Goal: Transaction & Acquisition: Purchase product/service

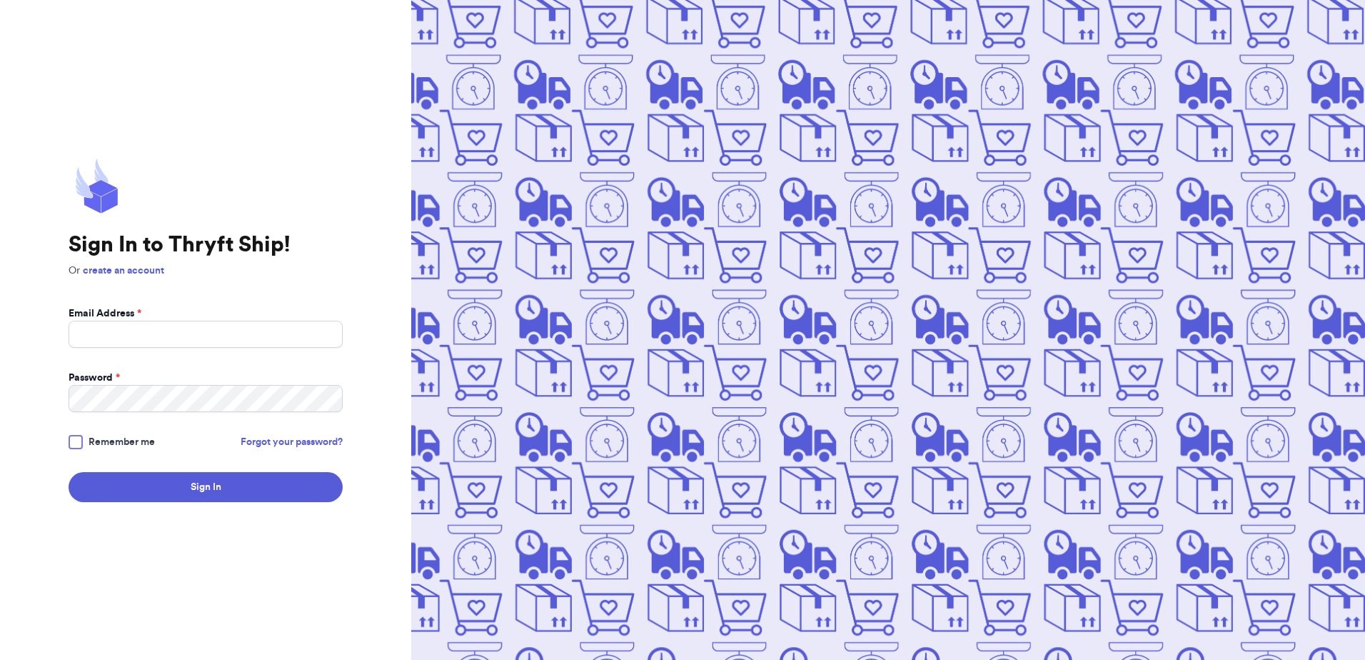
click at [134, 313] on label "Email Address *" at bounding box center [105, 313] width 73 height 14
click at [134, 321] on input "Email Address *" at bounding box center [206, 334] width 274 height 27
click at [134, 329] on input "Email Address *" at bounding box center [206, 334] width 274 height 27
type input "[EMAIL_ADDRESS][DOMAIN_NAME]"
click at [69, 472] on button "Sign In" at bounding box center [206, 487] width 274 height 30
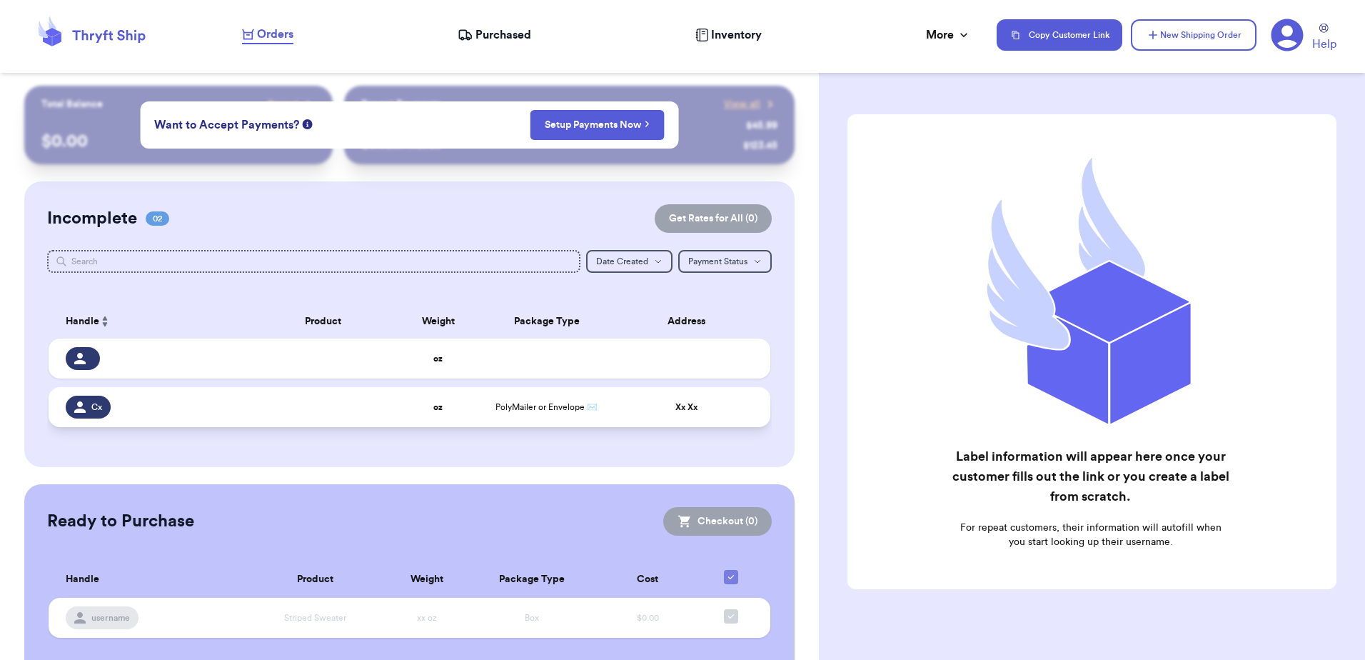
click at [84, 403] on icon at bounding box center [79, 406] width 11 height 11
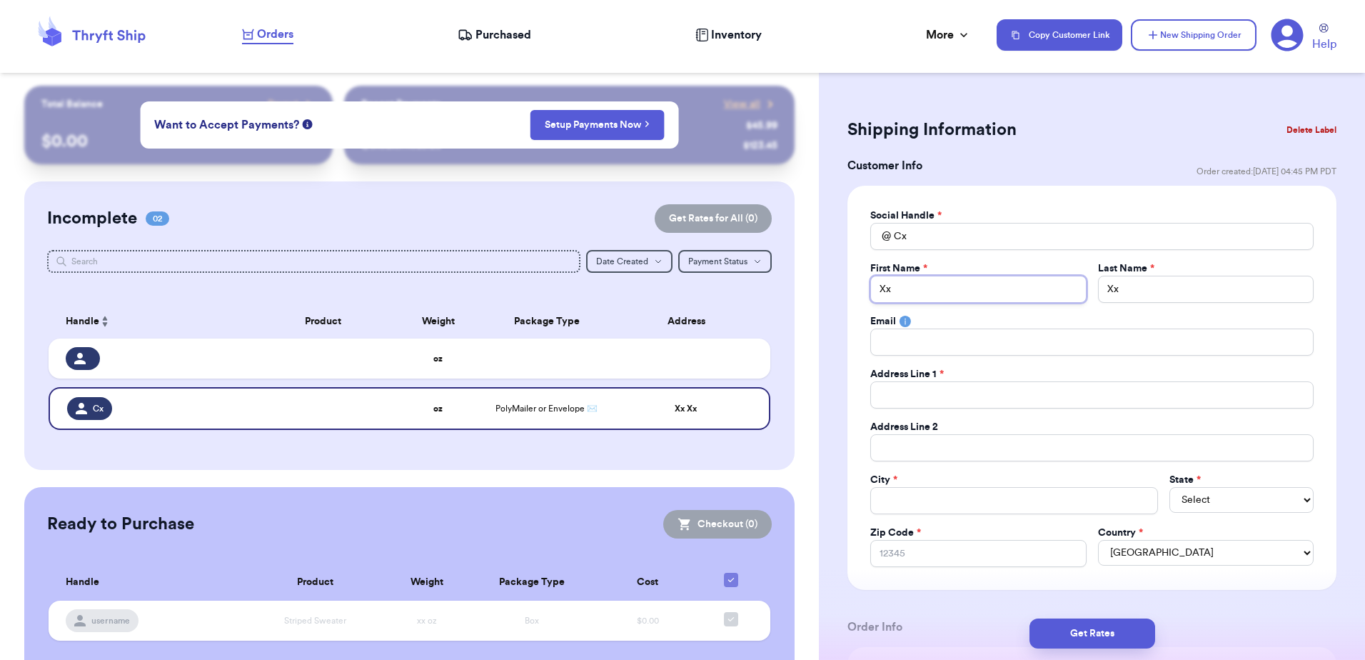
click at [973, 292] on input "Xx" at bounding box center [978, 289] width 216 height 27
type input "J"
type input "Je"
type input "Jen"
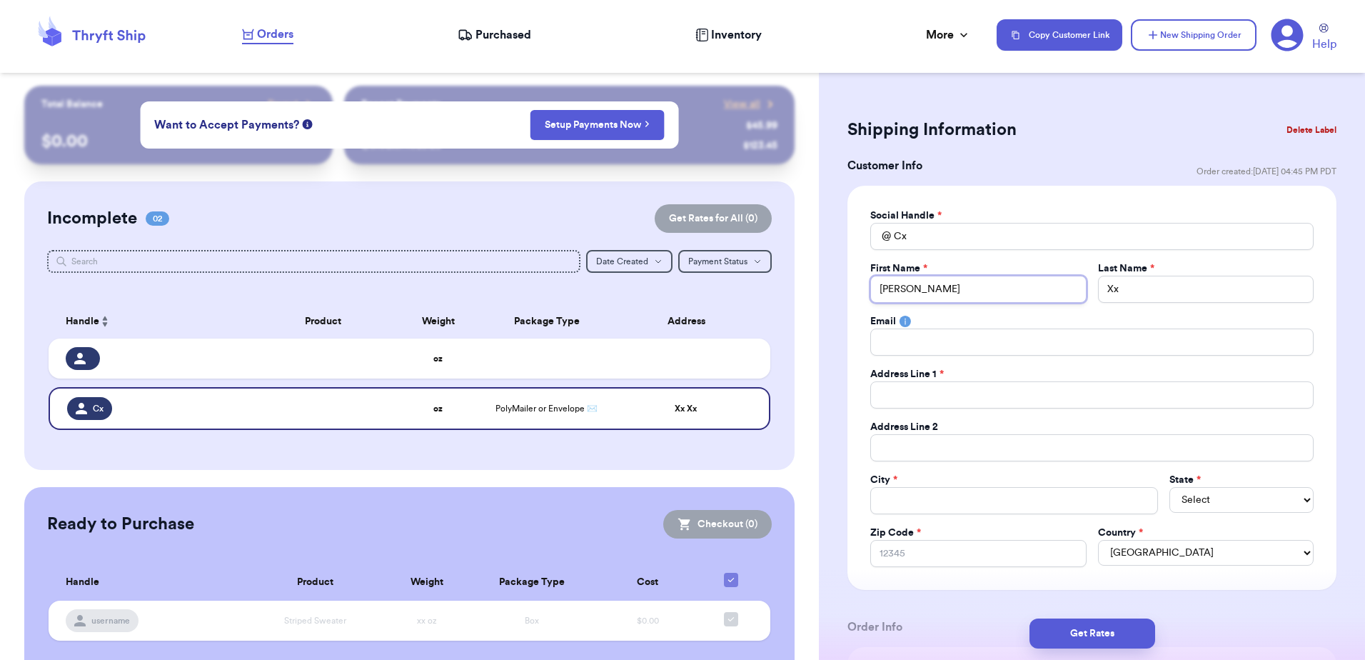
type input "Jenn"
type input "Jenni"
type input "Jennif"
type input "Jennife"
type input "Jennifer"
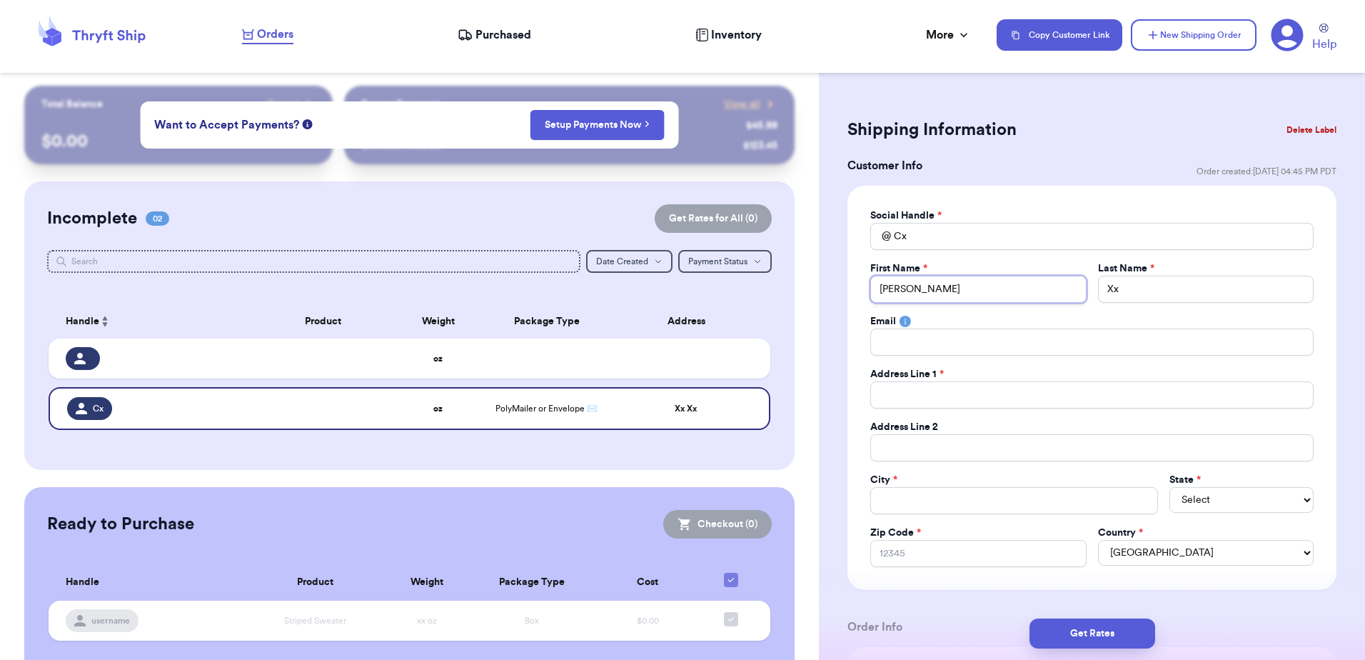
type input "Jennifer"
type input "W"
type input "Wh"
type input "Whi"
type input "Whit"
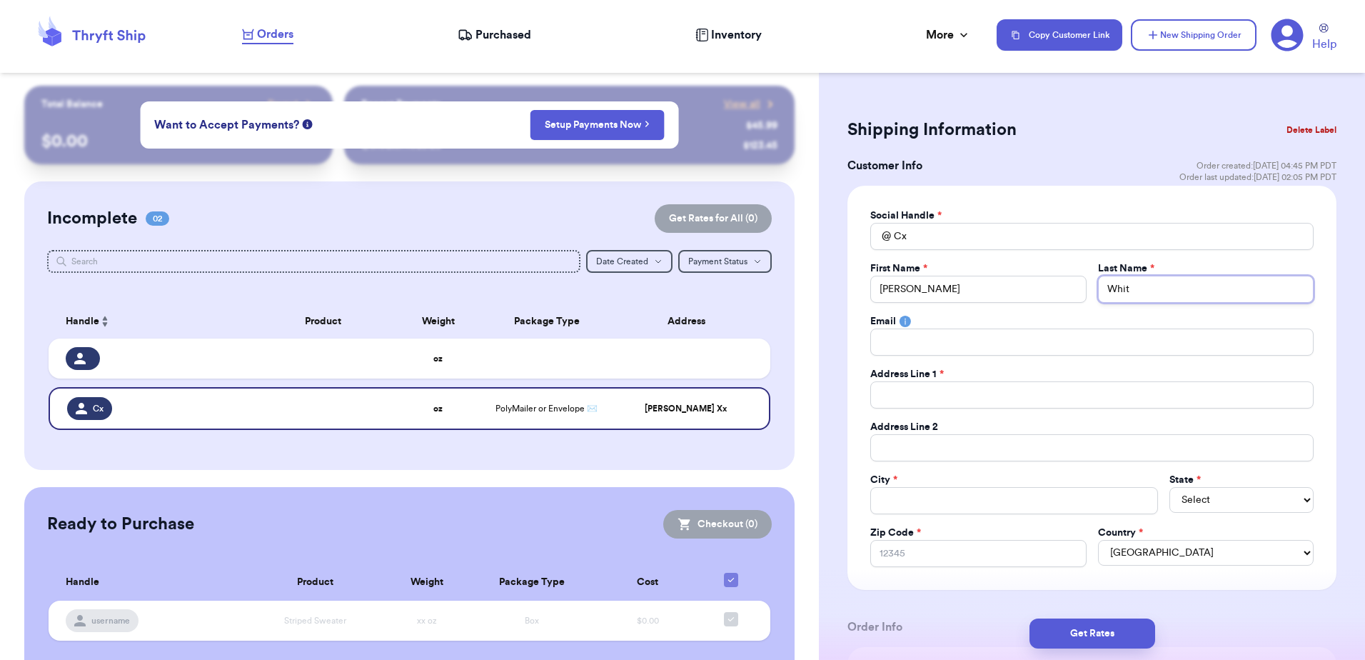
type input "Whitt"
type input "Whitti"
type input "Whittin"
type input "Whitting"
type input "Whittingt"
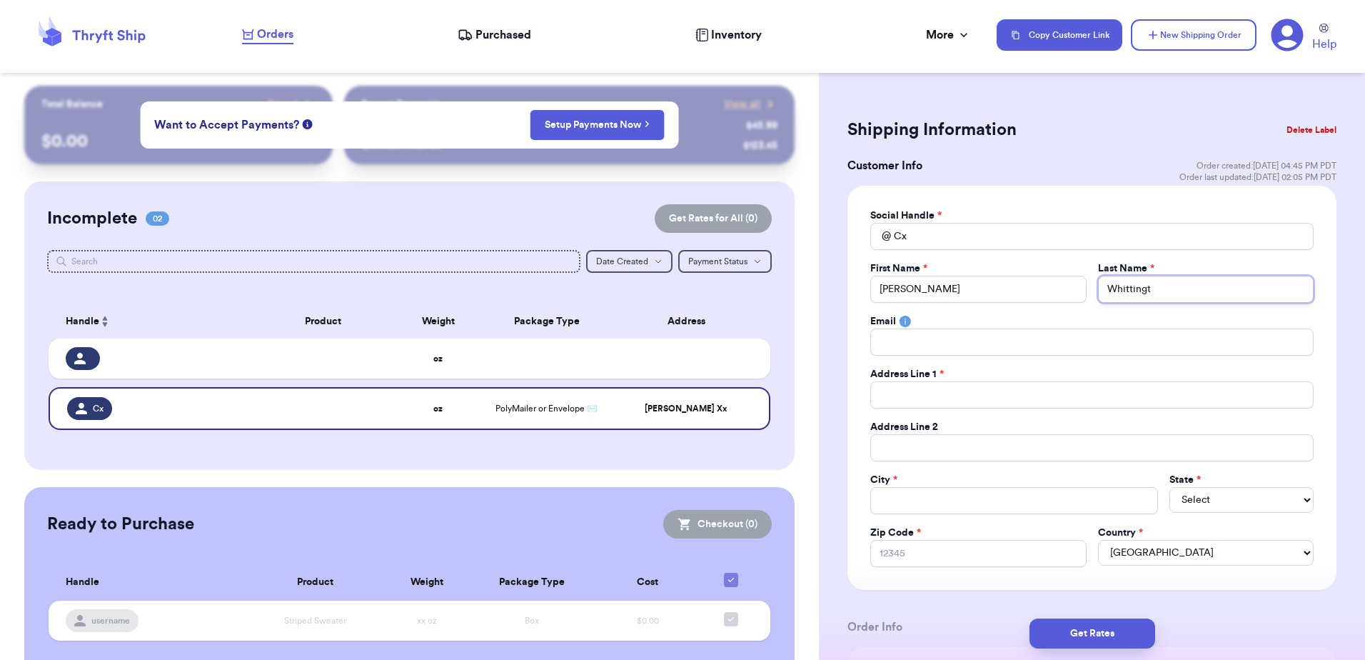
type input "Whittingto"
type input "Whittington"
type input "1"
type input "18"
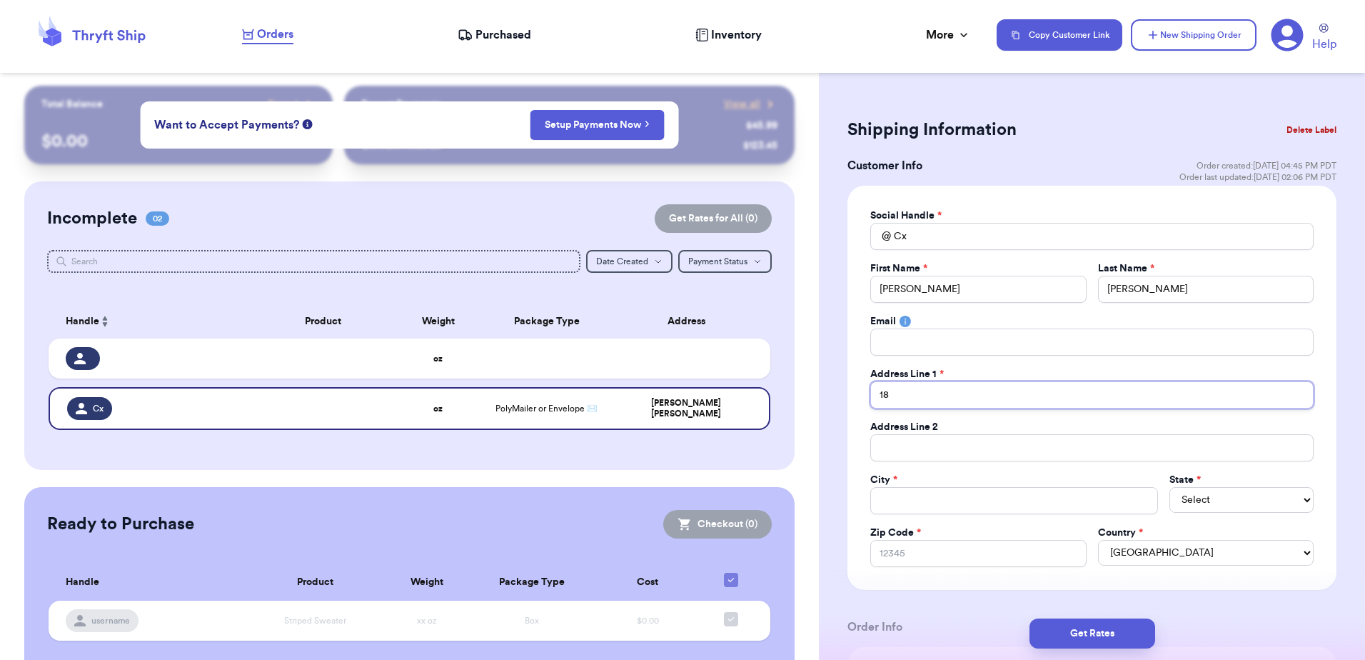
type input "188"
type input "1880"
type input "1880 S"
type input "1880 Sa"
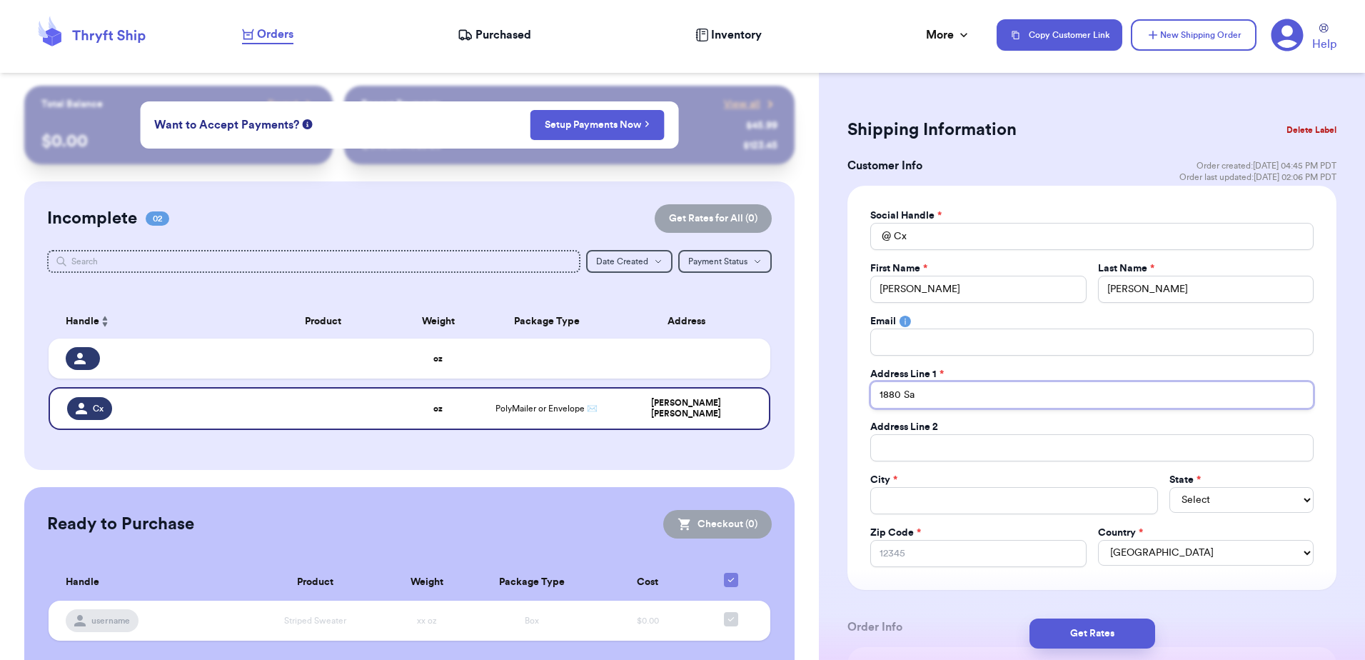
type input "1880 San"
type input "1880 Sans"
type input "1880 Sansa"
type input "1880 Sansa D"
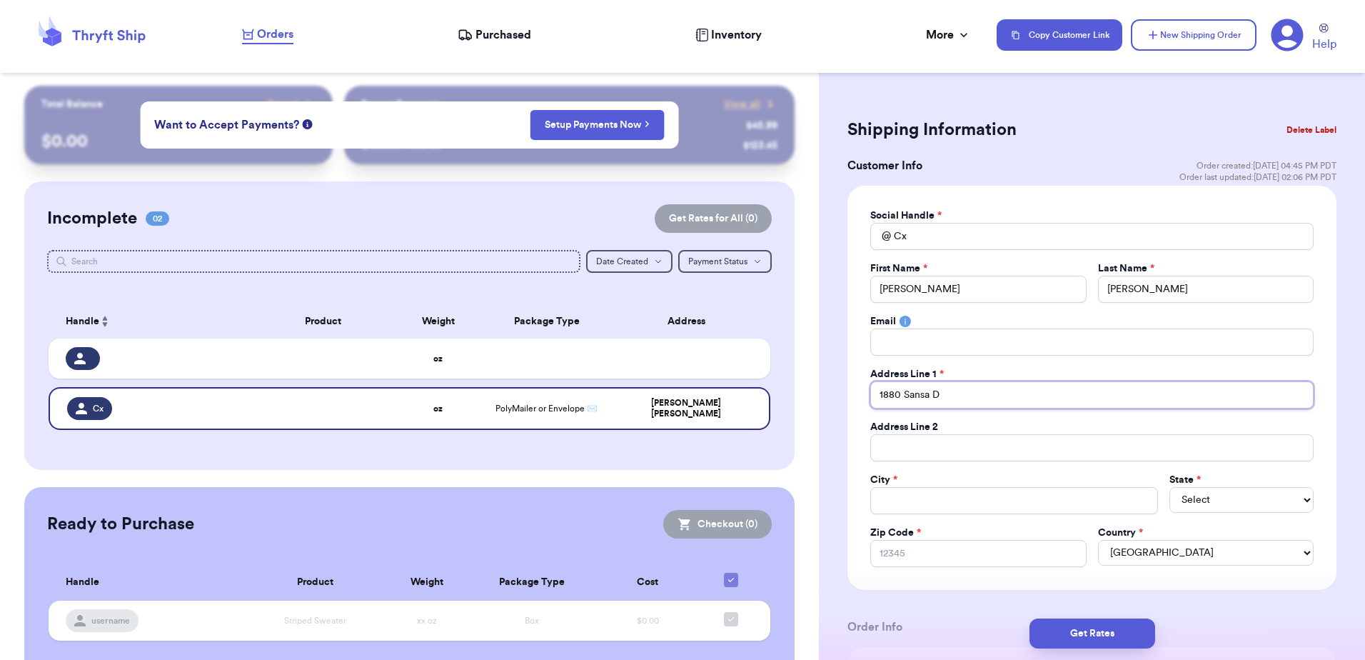
type input "1880 Sansa Dr"
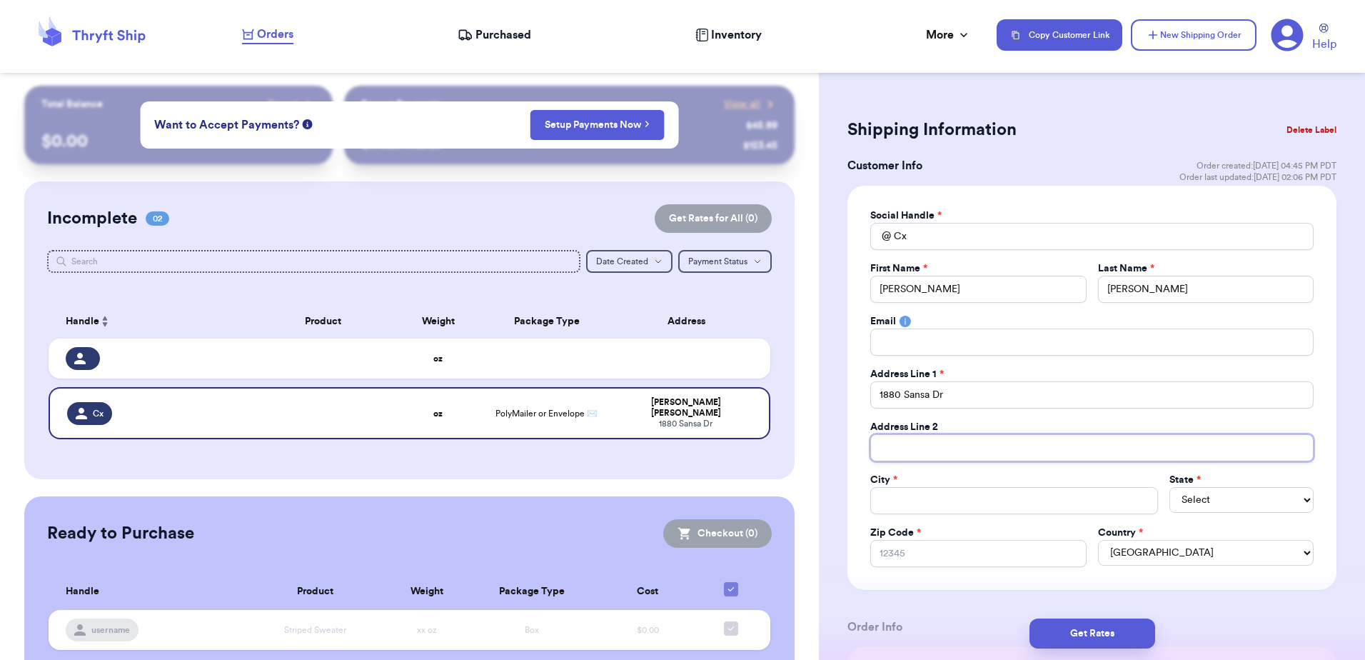
type input "M"
type input "<"
type input "M"
type input "Me"
type input "Mec"
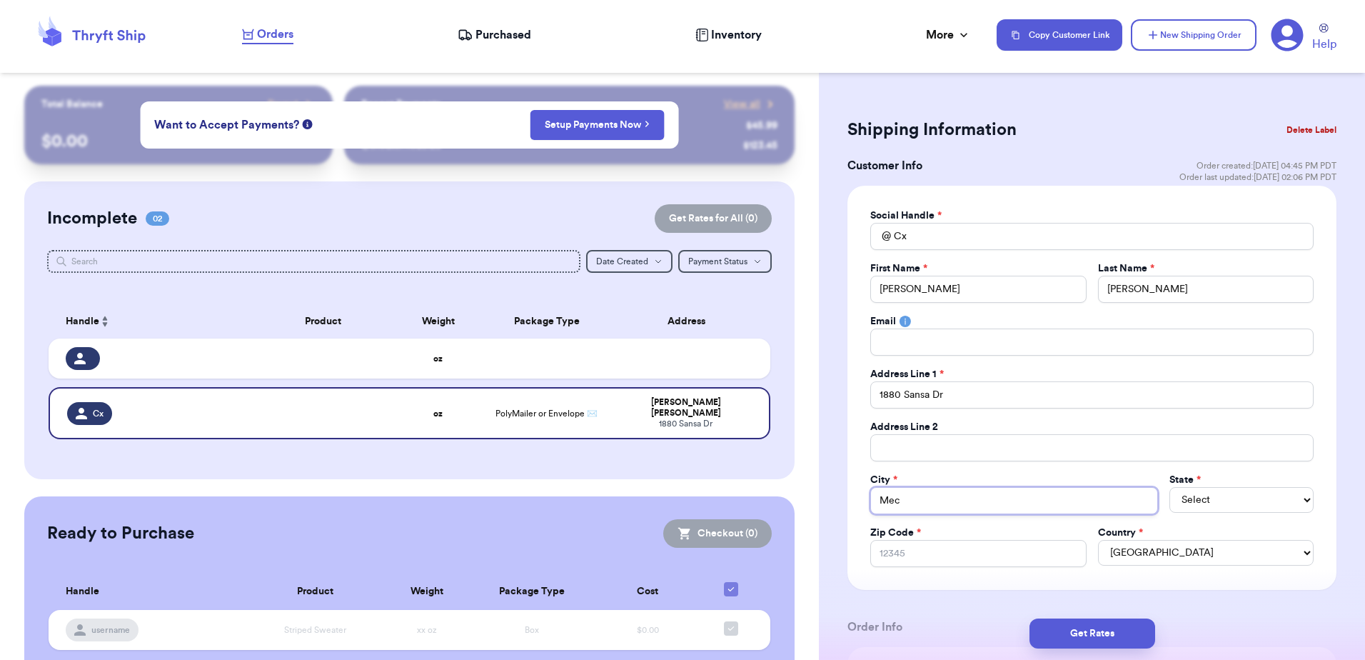
type input "Mech"
type input "Mecha"
type input "Mechan"
type input "Mechani"
type input "Mechanic"
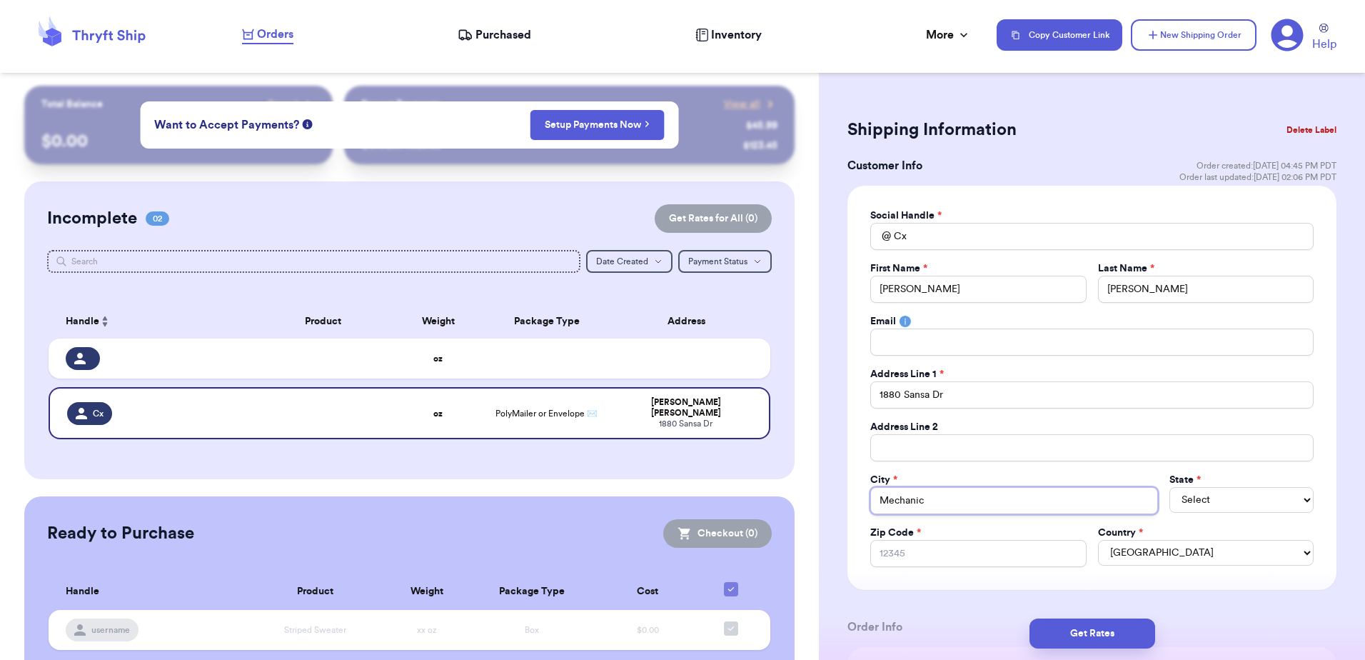
type input "Mechanics"
type input "Mechanicsb"
type input "Mechanicsbu"
type input "Mechanicsbur"
type input "Mechanicsburg"
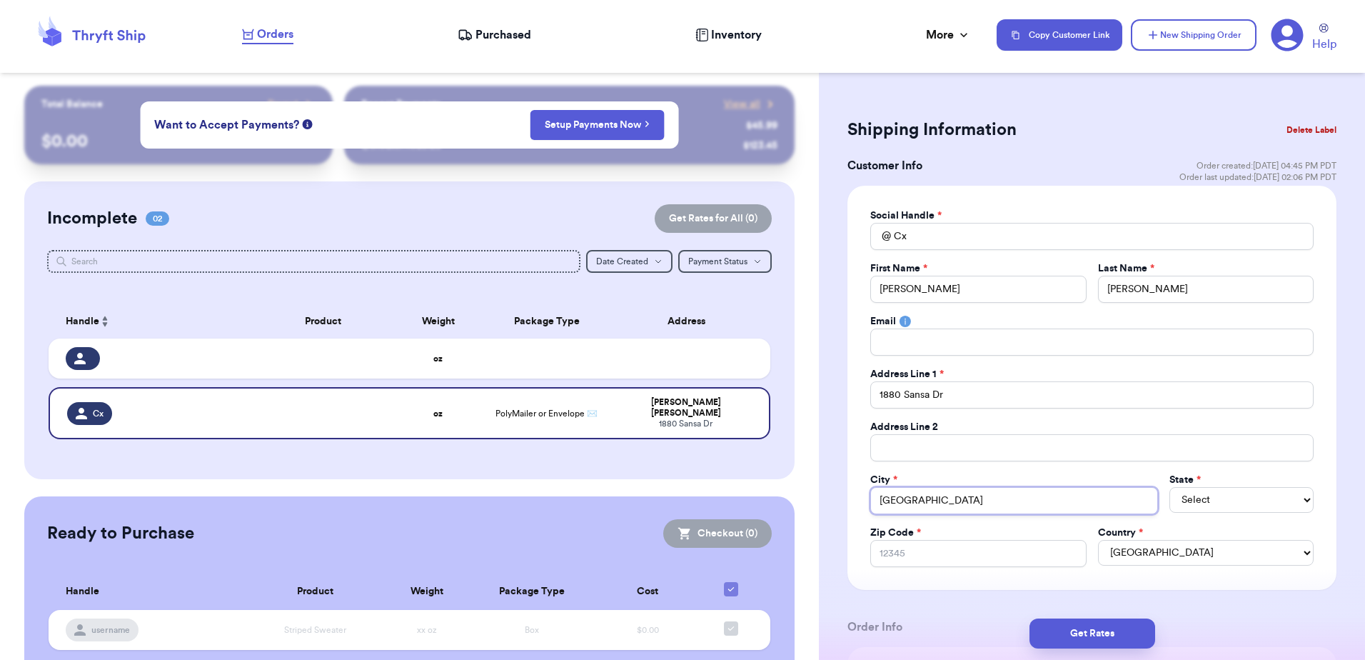
type input "Mechanicsburg"
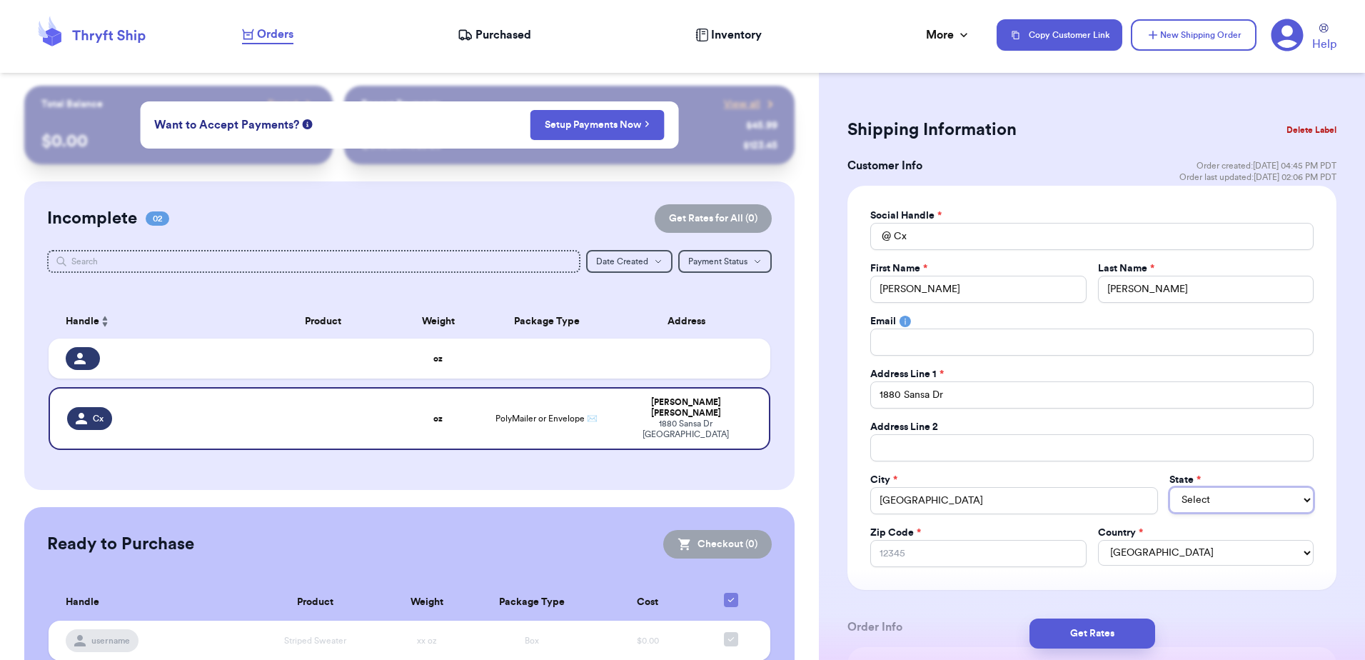
select select "PA"
type input "1"
type input "17"
type input "170"
type input "1705"
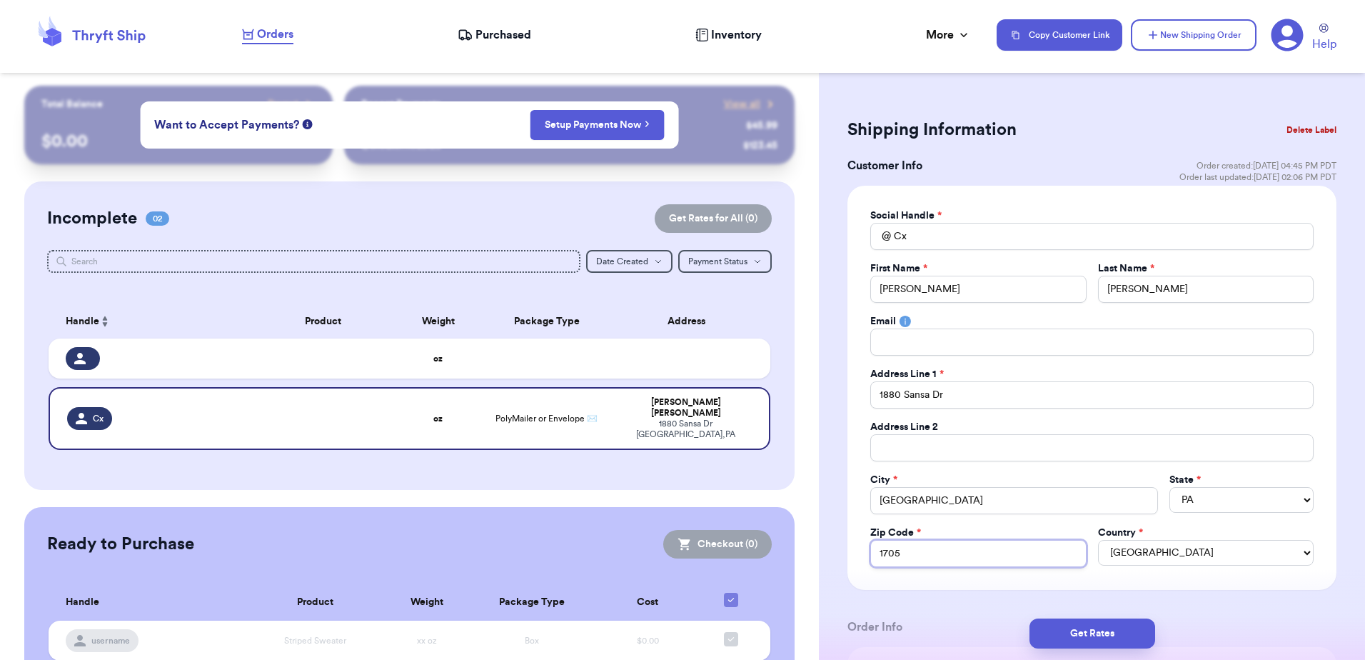
type input "17055"
type input "17055-"
type input "17055-7"
type input "17055-75"
type input "17055-753"
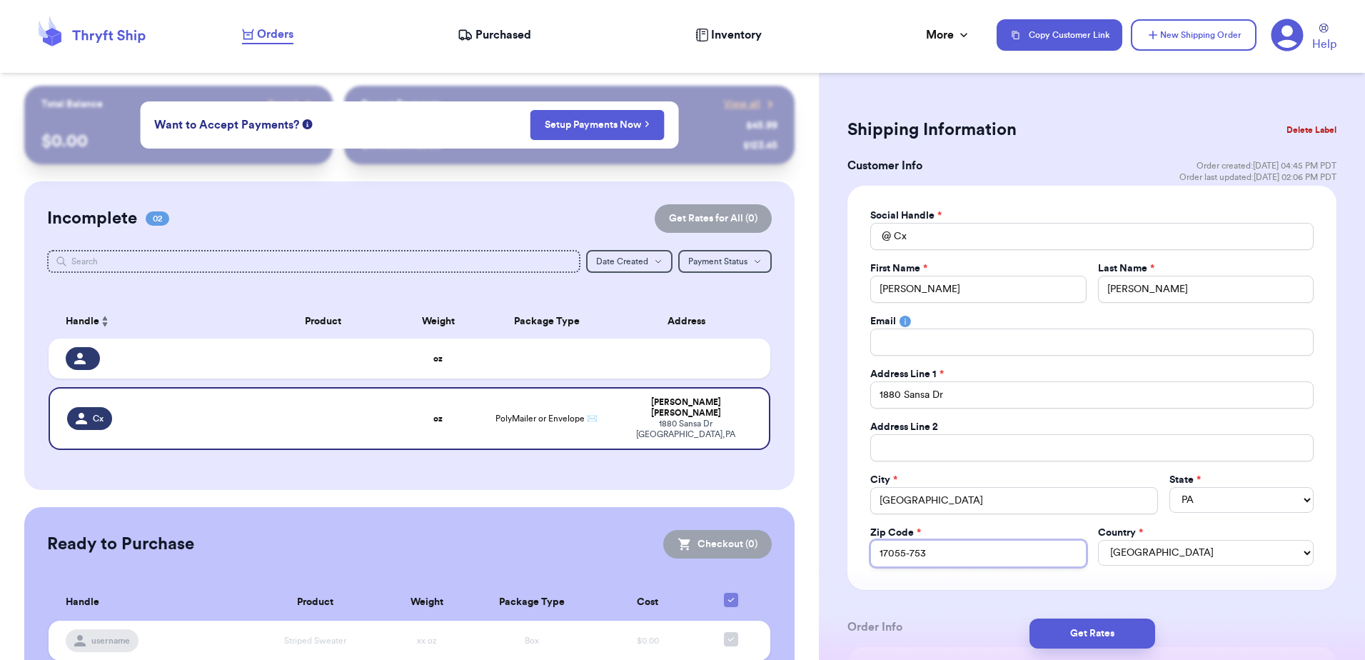
type input "17055-7535"
click at [1106, 645] on button "Get Rates" at bounding box center [1092, 633] width 126 height 30
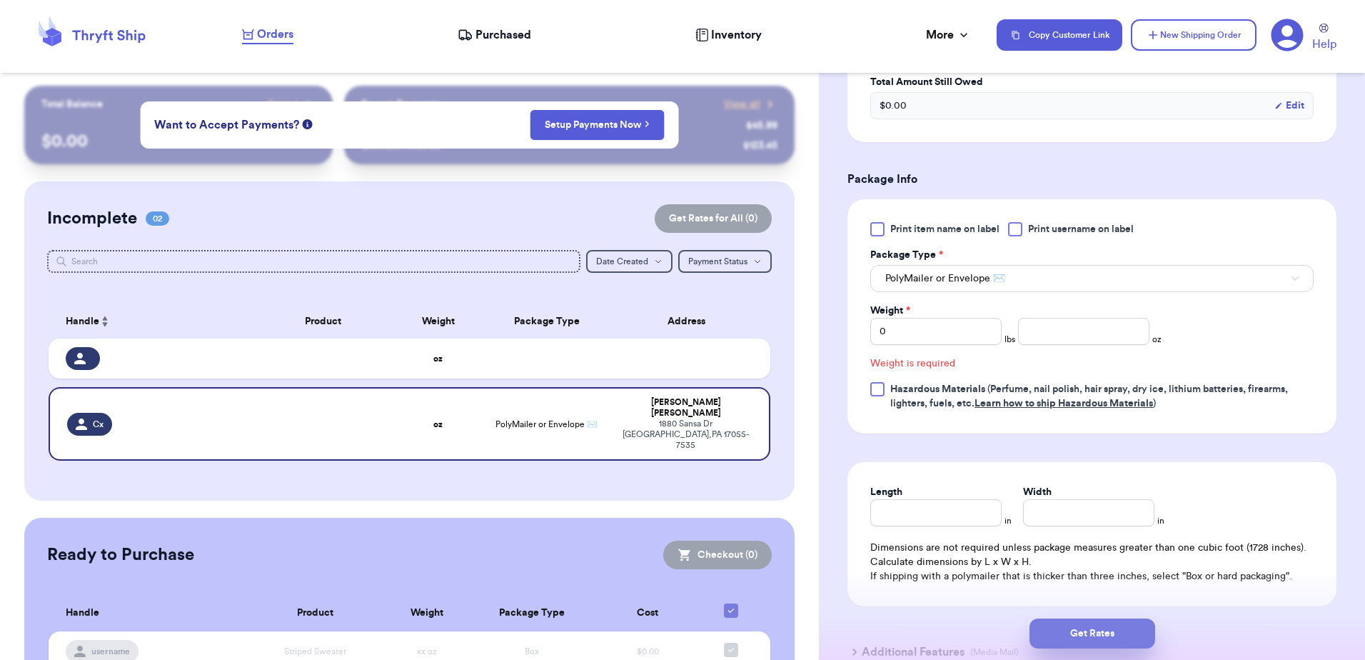
scroll to position [518, 0]
click at [910, 332] on input "0" at bounding box center [935, 329] width 131 height 27
click at [1074, 336] on input "number" at bounding box center [1083, 329] width 131 height 27
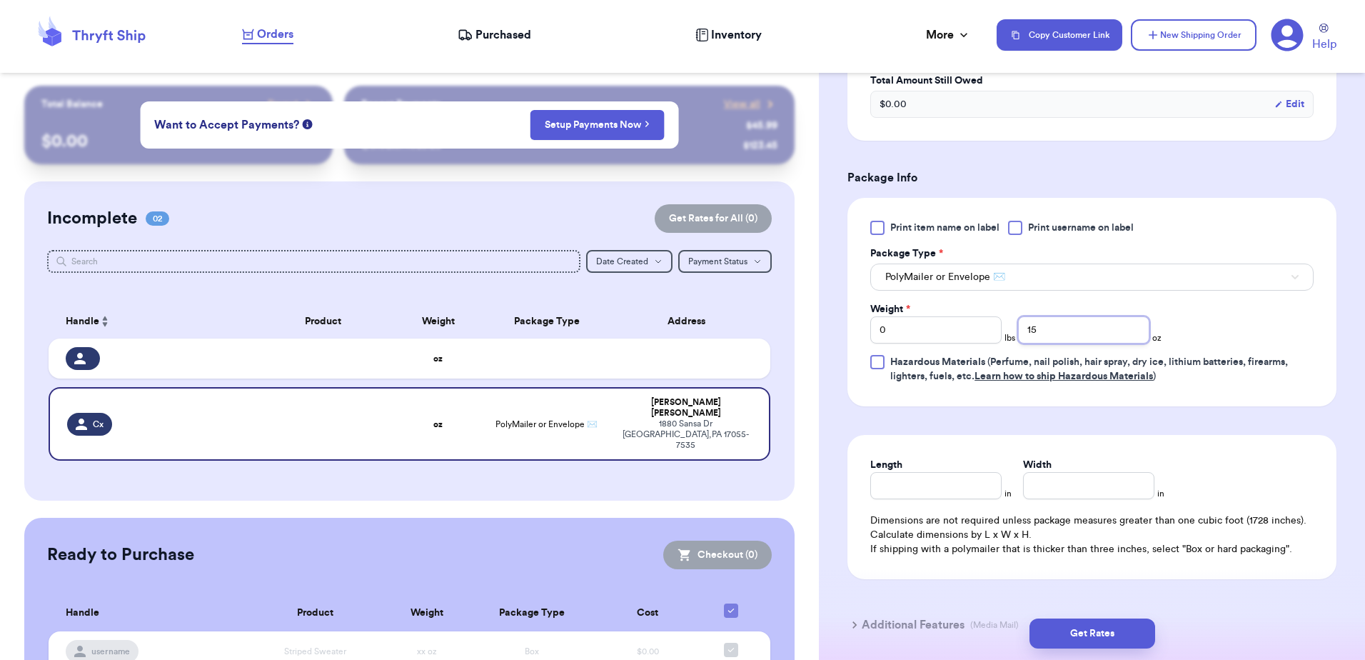
type input "15"
drag, startPoint x: 1249, startPoint y: 368, endPoint x: 1243, endPoint y: 373, distance: 7.6
click at [1243, 373] on span "Hazardous Materials (Perfume, nail polish, hair spray, dry ice, lithium batteri…" at bounding box center [1101, 369] width 423 height 29
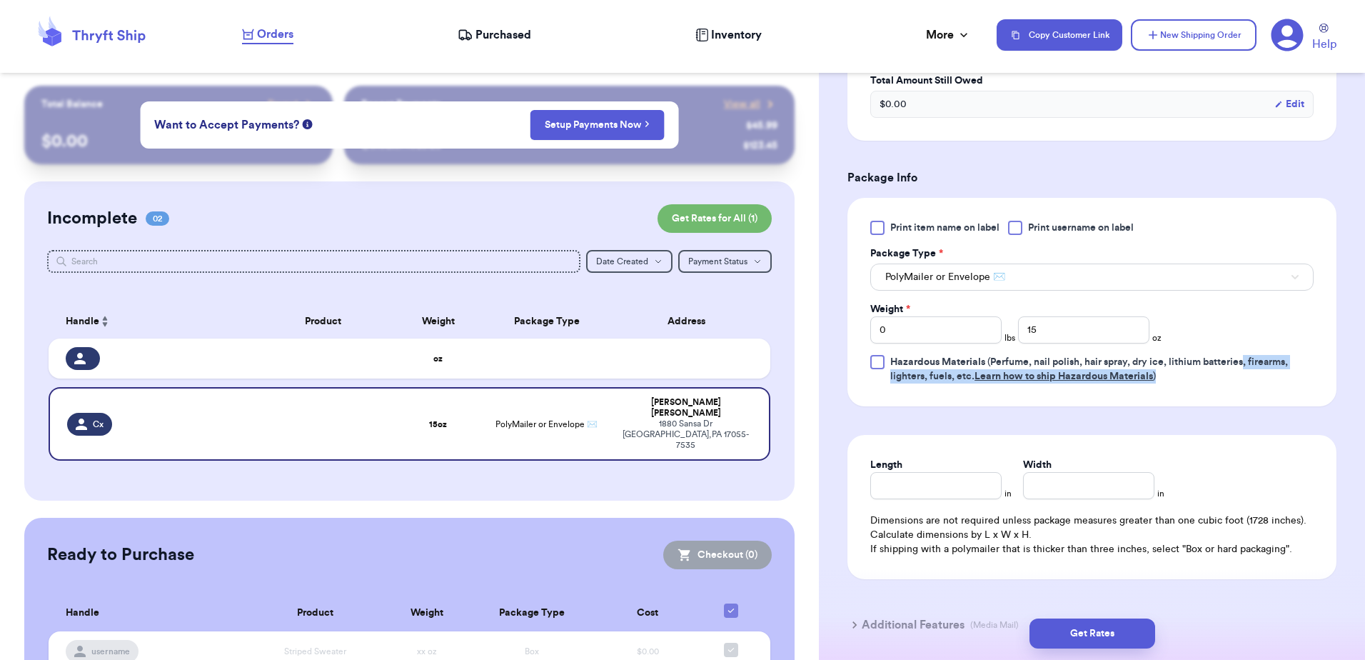
scroll to position [522, 0]
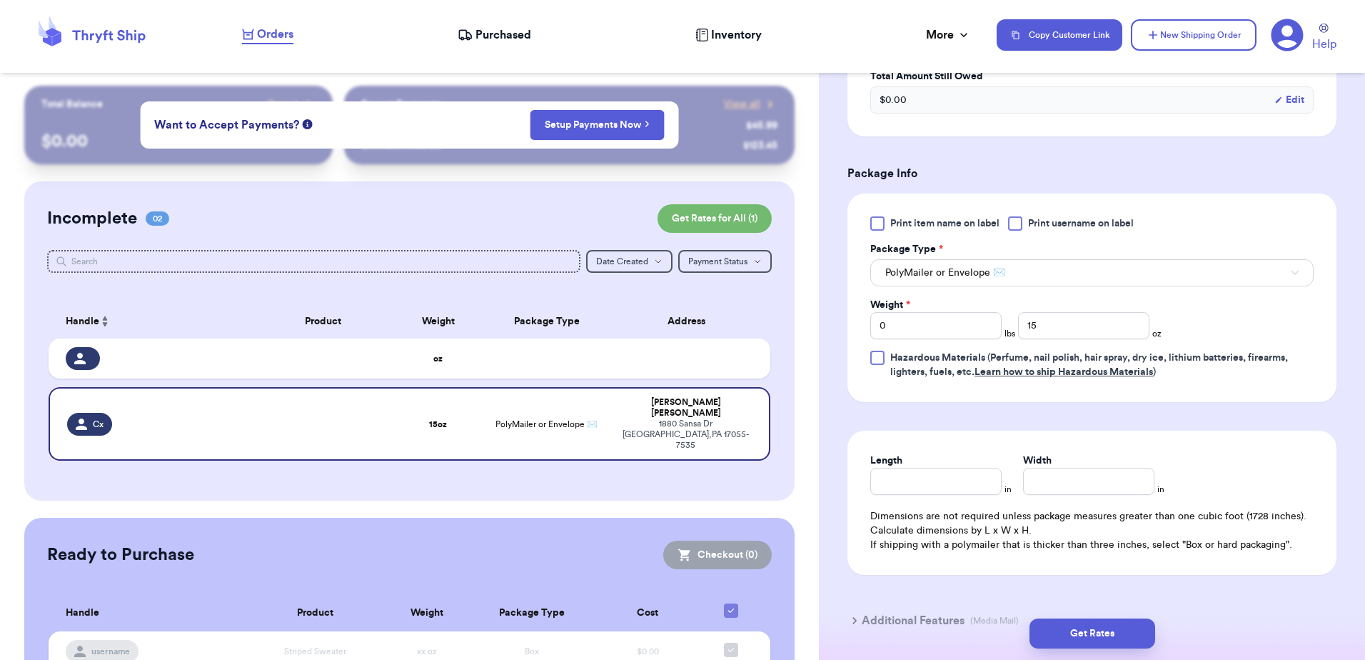
click at [1299, 460] on div "Length in Width in" at bounding box center [1091, 473] width 443 height 41
click at [1109, 631] on button "Get Rates" at bounding box center [1092, 633] width 126 height 30
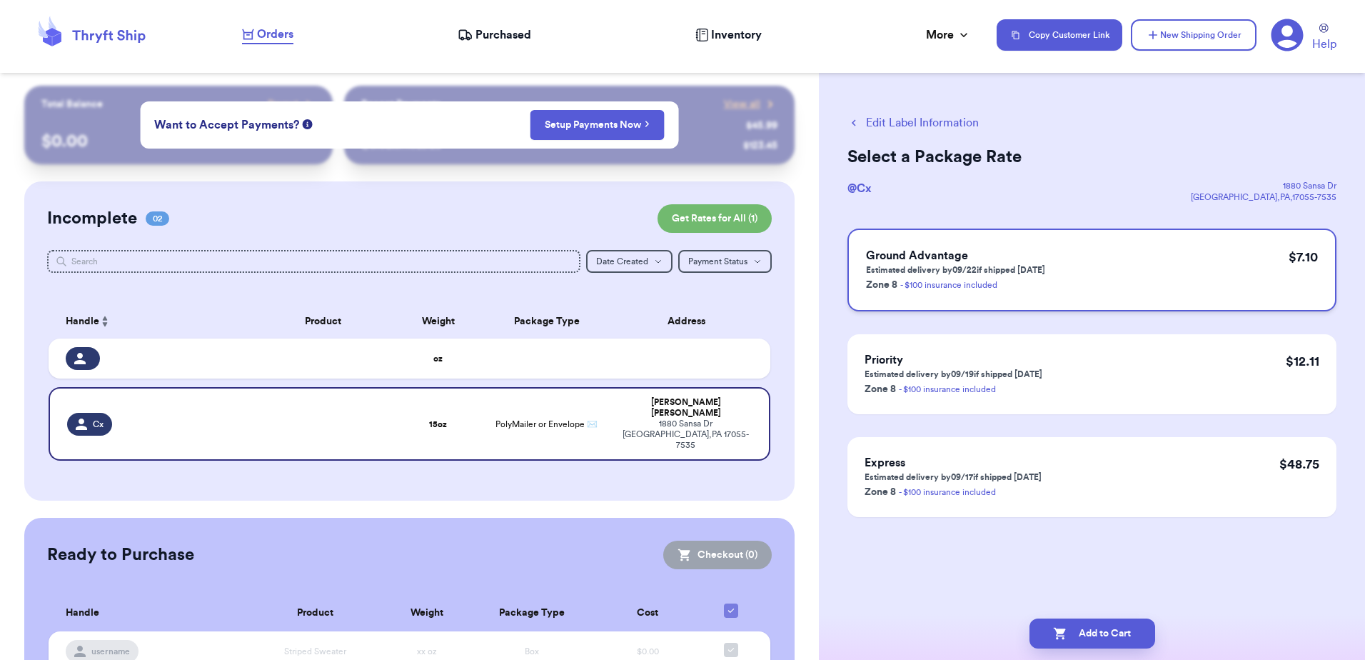
click at [1083, 252] on div "Ground Advantage Estimated delivery by 09/22 if shipped today Zone 8 - $100 ins…" at bounding box center [1091, 269] width 489 height 83
click at [1088, 624] on button "Add to Cart" at bounding box center [1092, 633] width 126 height 30
checkbox input "true"
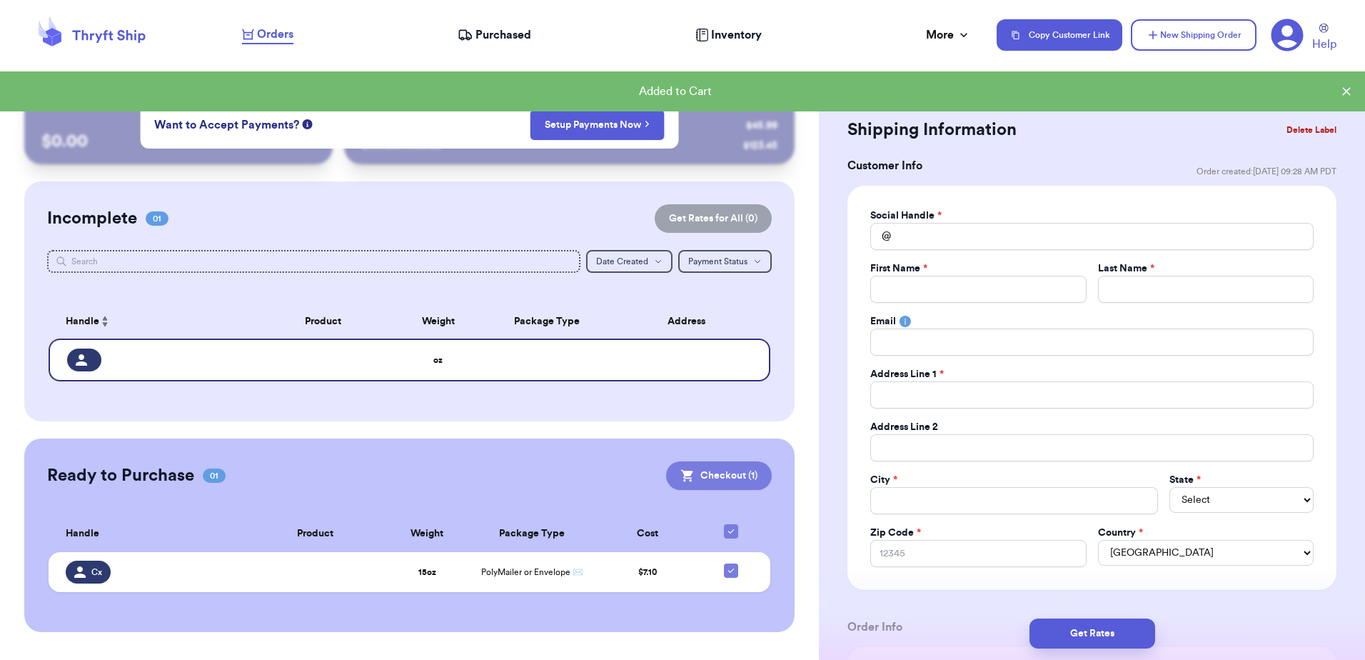
click at [728, 484] on button "Checkout ( 1 )" at bounding box center [719, 475] width 106 height 29
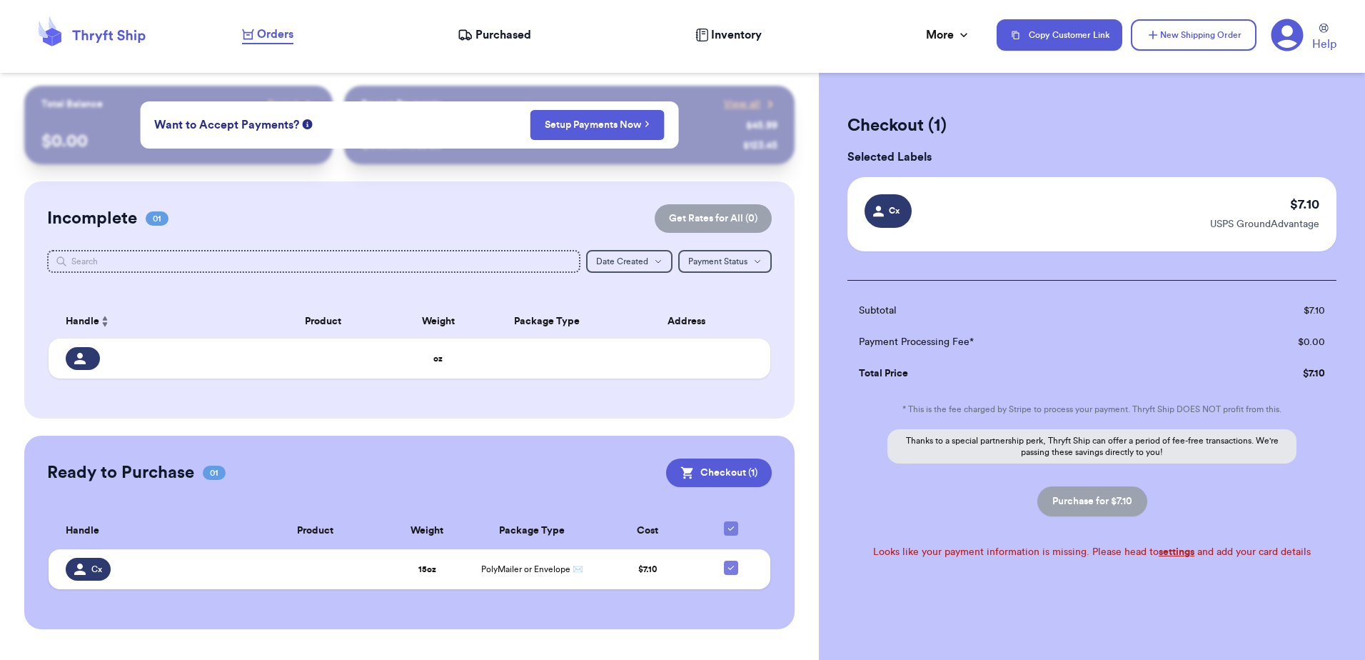
click at [1072, 234] on div "Cx $ 7.10 USPS GroundAdvantage" at bounding box center [1091, 214] width 489 height 74
click at [1297, 25] on icon at bounding box center [1287, 35] width 32 height 32
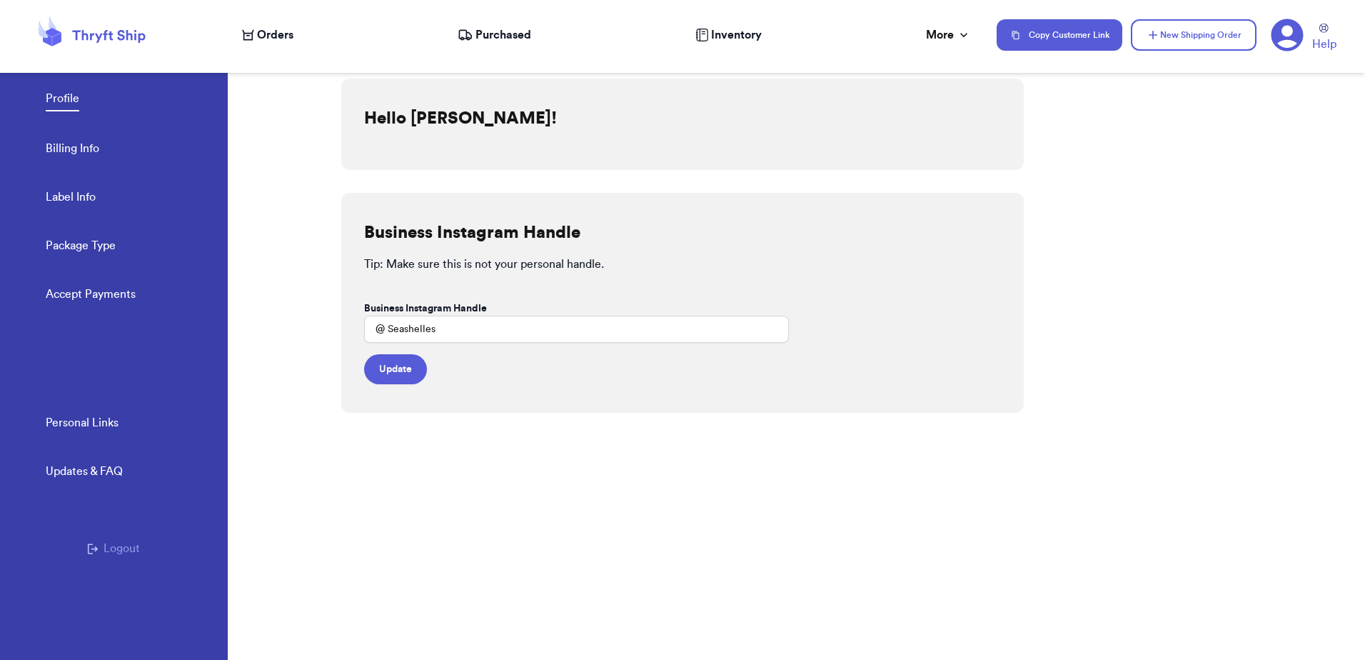
click at [63, 136] on div "Profile Billing Info Label Info Package Type Accept Payments" at bounding box center [137, 192] width 182 height 284
click at [64, 143] on link "Billing Info" at bounding box center [73, 150] width 54 height 20
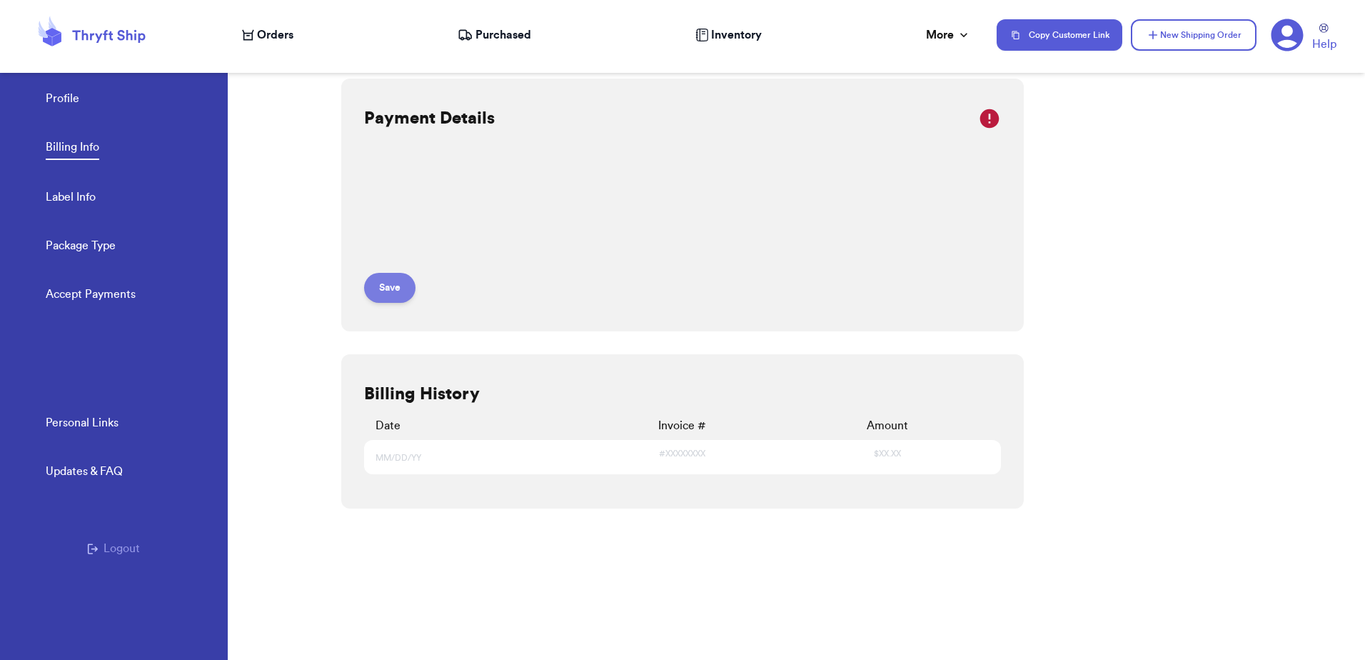
click at [378, 293] on button "Save" at bounding box center [389, 288] width 51 height 30
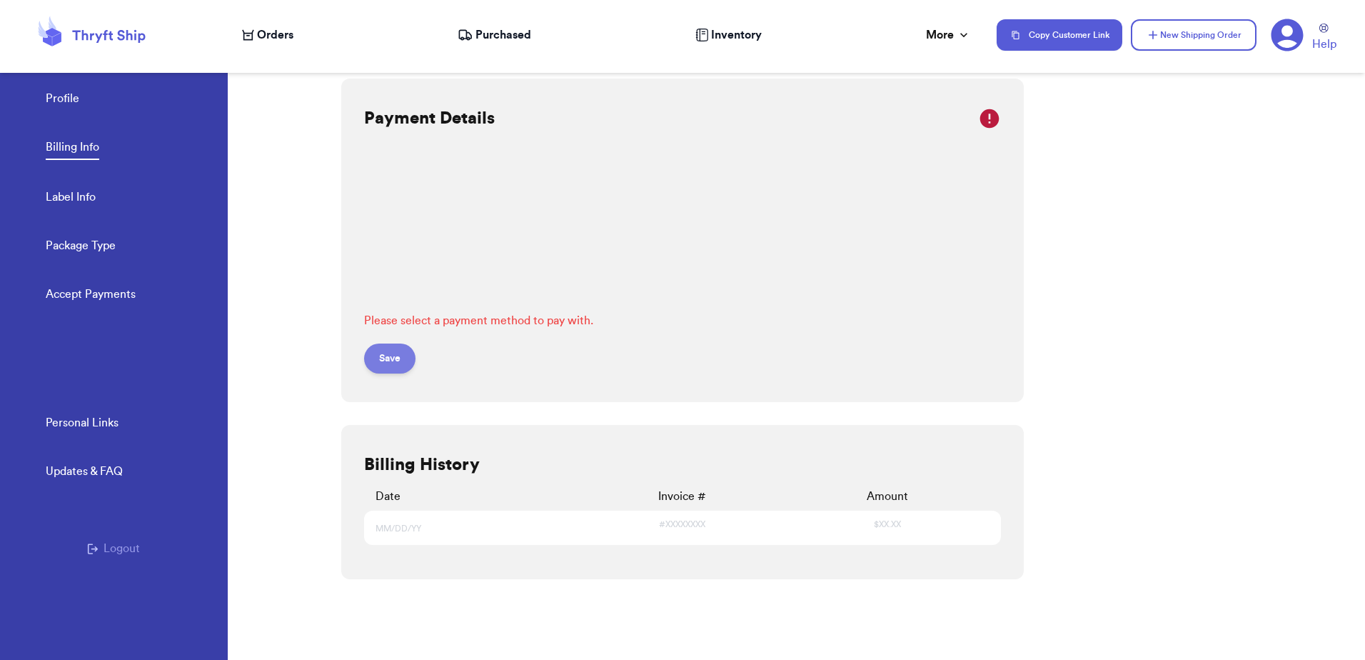
click at [380, 359] on button "Save" at bounding box center [389, 358] width 51 height 30
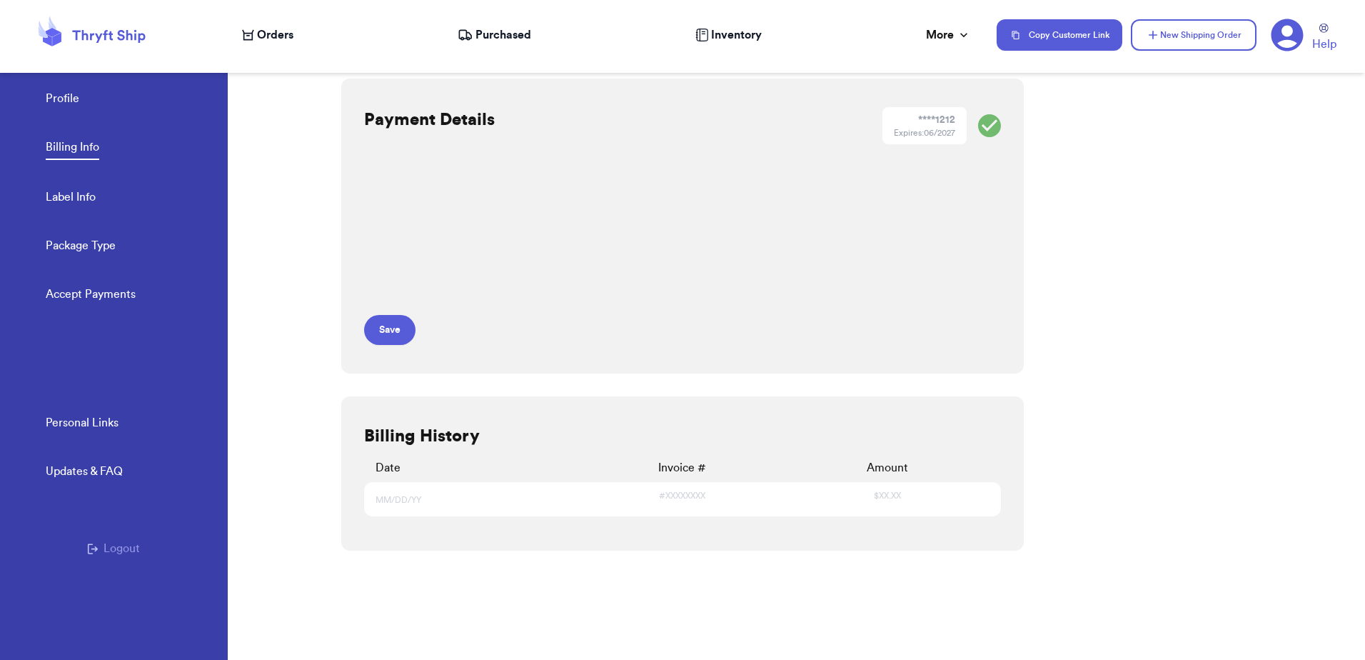
click at [55, 33] on icon at bounding box center [53, 32] width 16 height 9
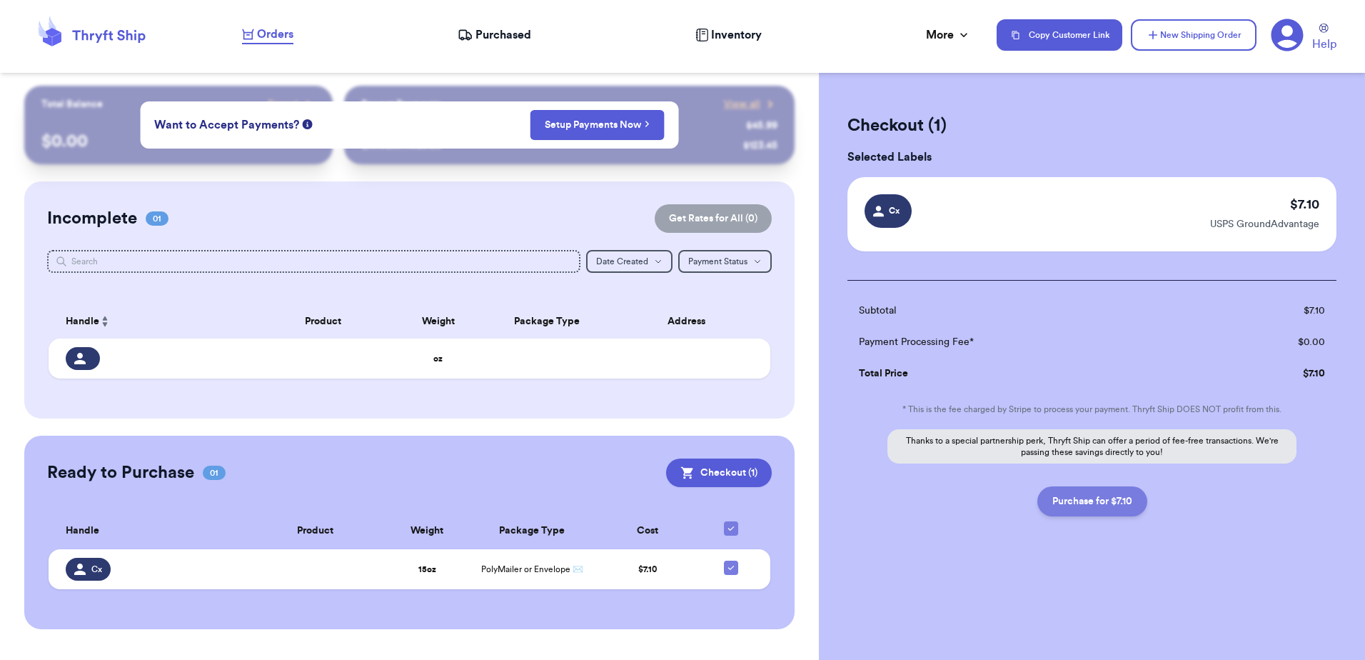
click at [1096, 505] on button "Purchase for $7.10" at bounding box center [1092, 501] width 110 height 30
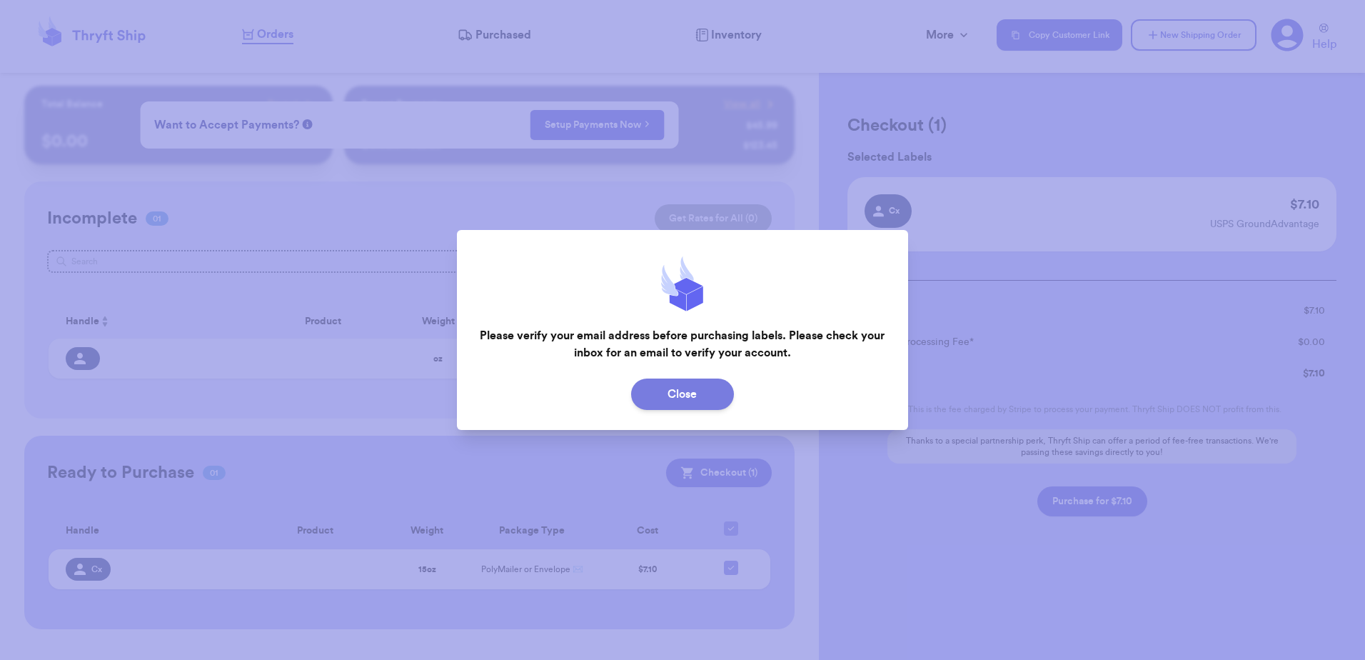
click at [715, 400] on button "Close" at bounding box center [682, 393] width 103 height 31
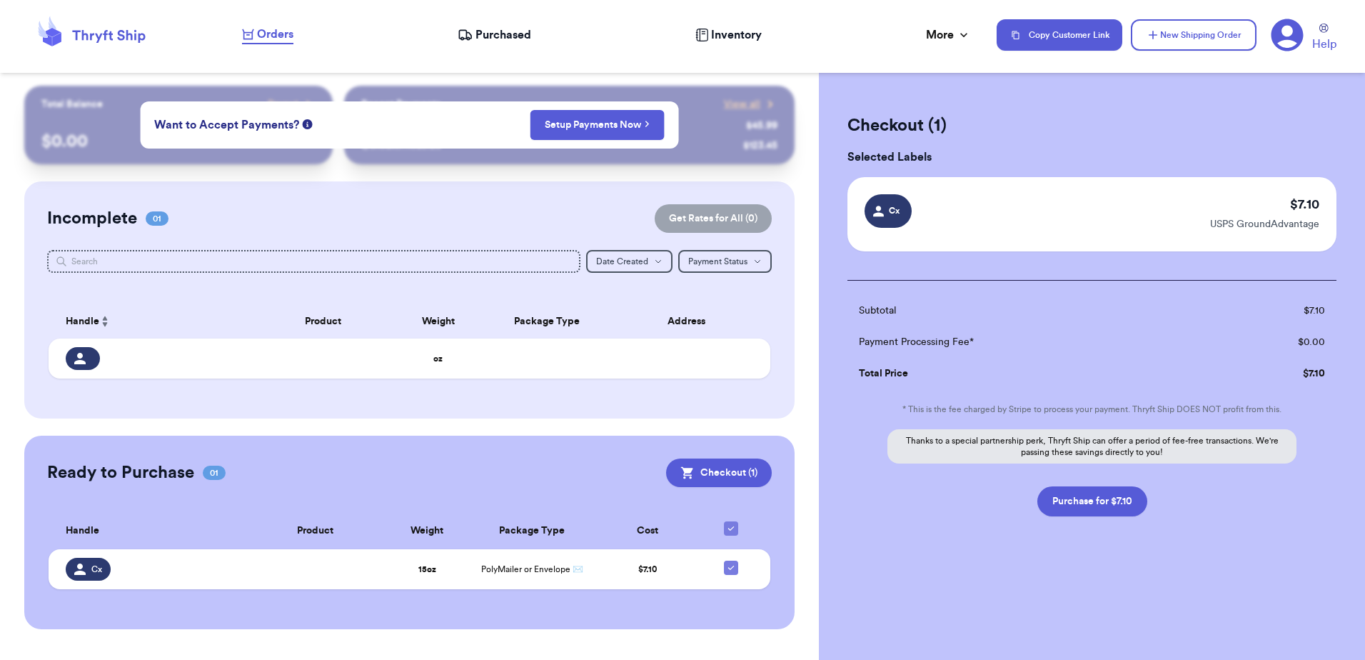
checkbox input "false"
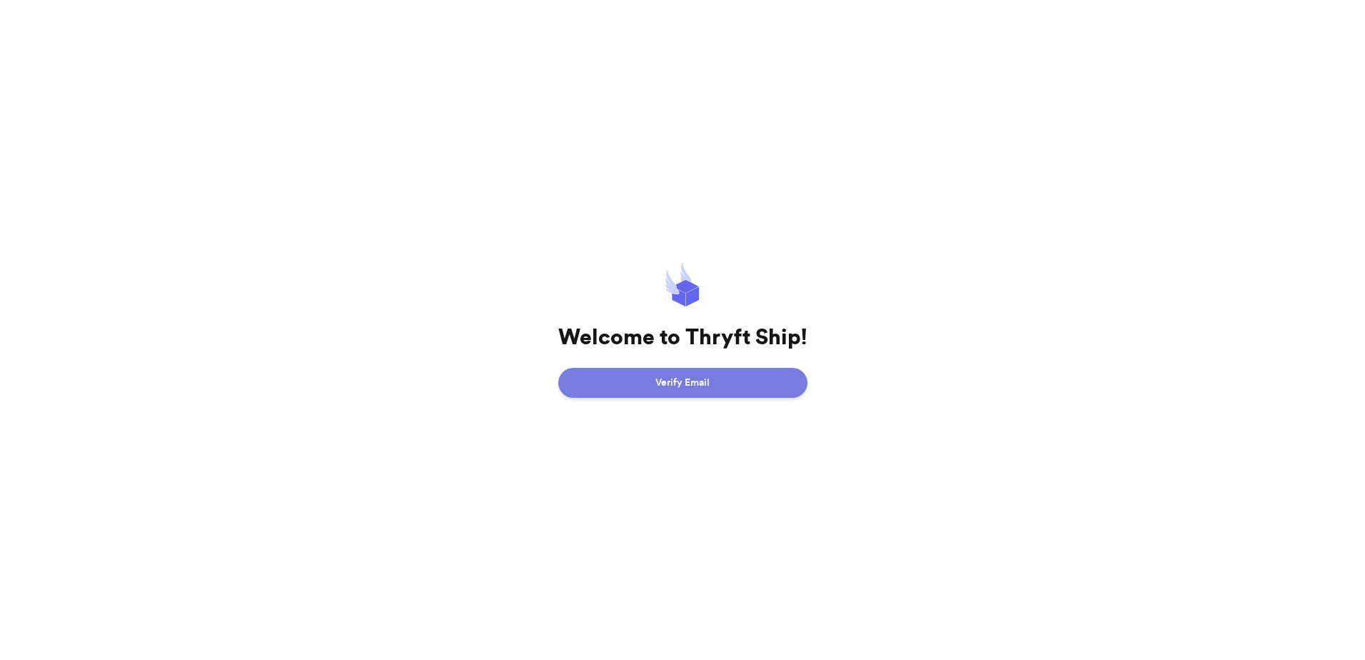
click at [623, 378] on button "Verify Email" at bounding box center [682, 383] width 249 height 30
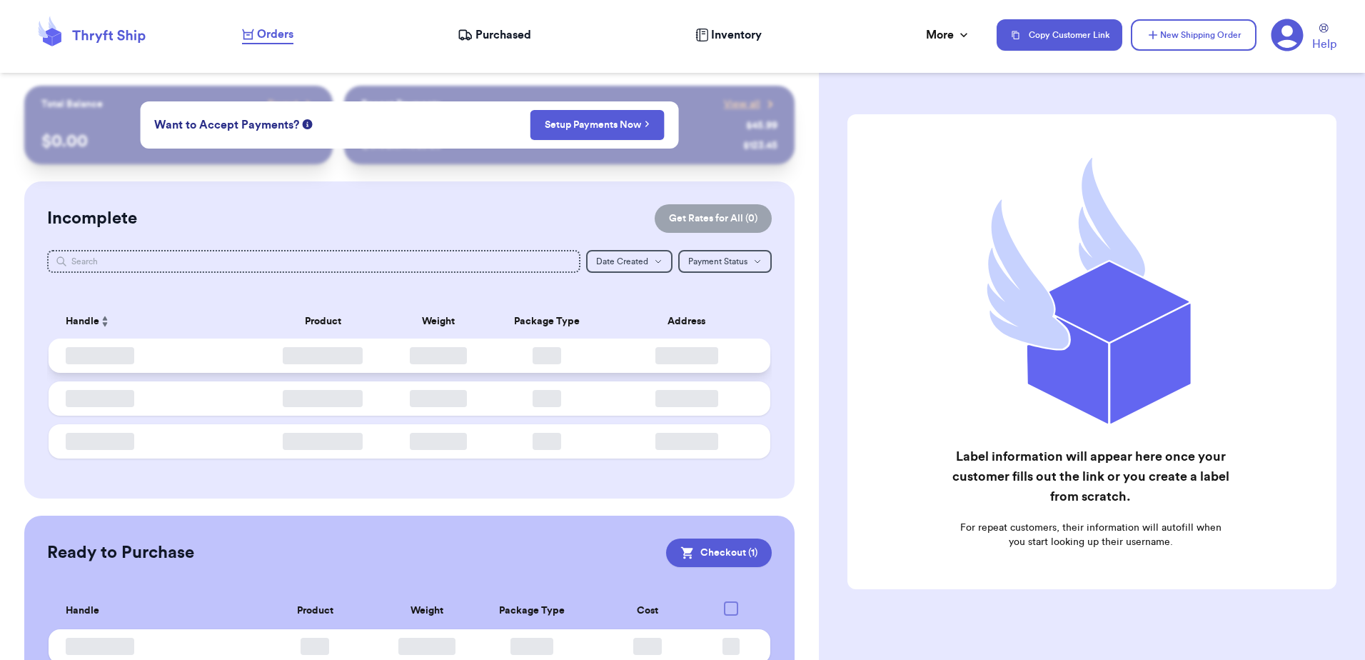
checkbox input "true"
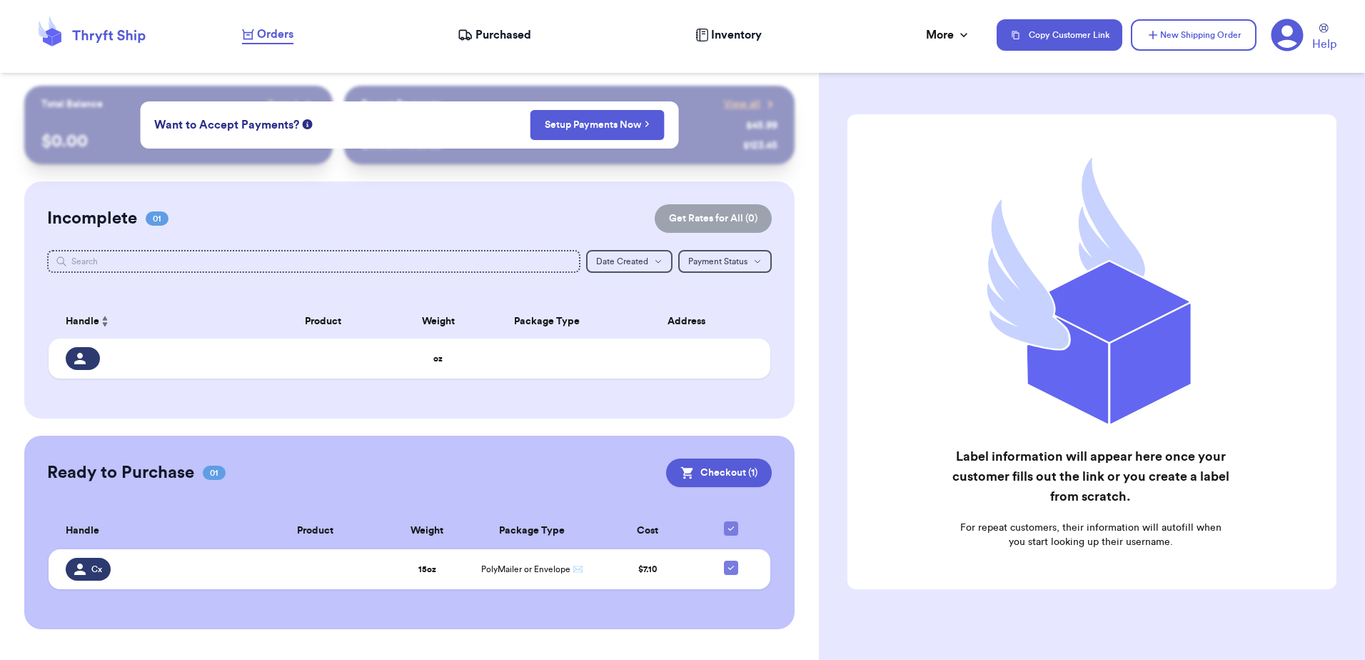
click at [963, 546] on div "Label information will appear here once your customer fills out the link or you…" at bounding box center [1091, 351] width 489 height 475
click at [607, 127] on link "Setup Payments Now" at bounding box center [597, 125] width 105 height 14
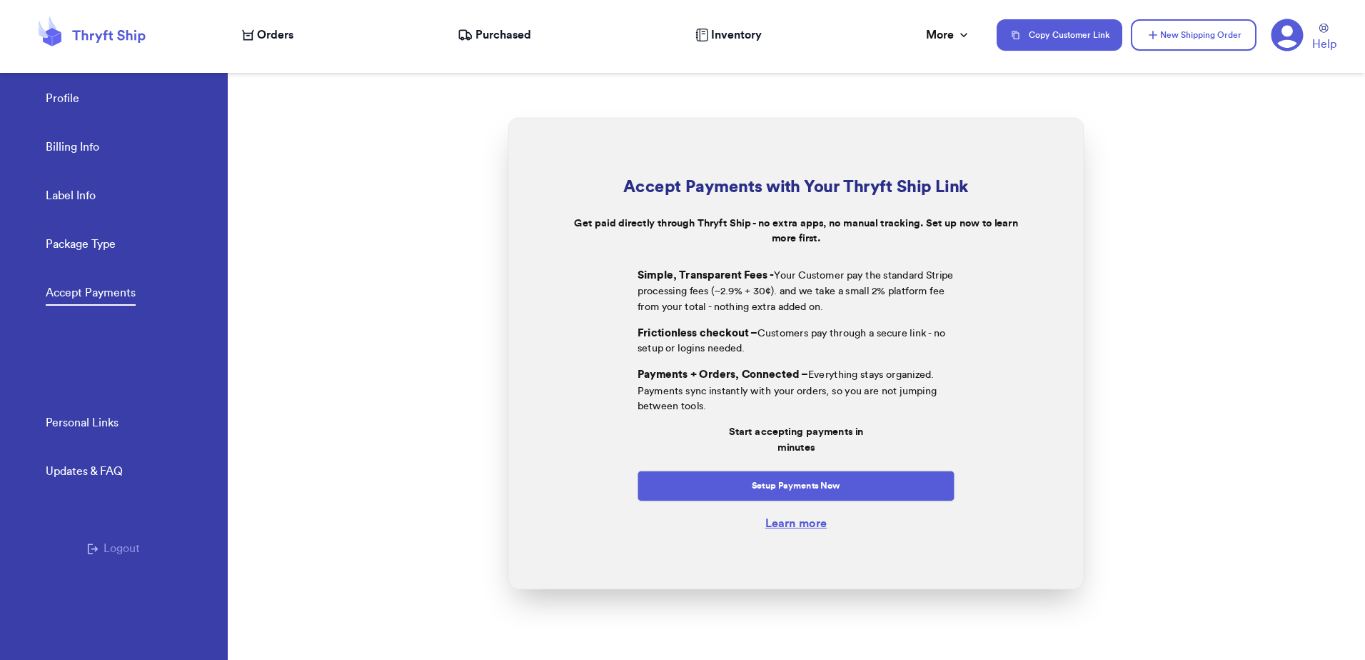
click at [1301, 211] on div at bounding box center [796, 353] width 1137 height 613
click at [65, 36] on icon at bounding box center [91, 35] width 114 height 39
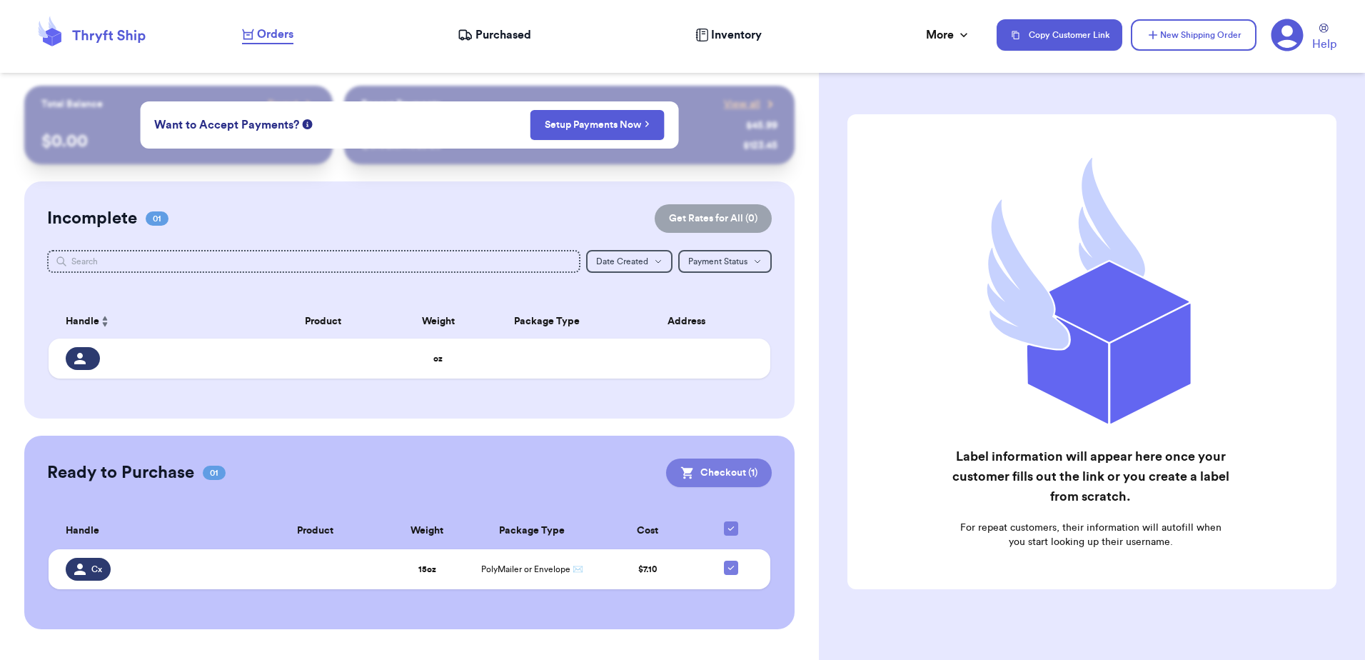
click at [737, 481] on button "Checkout ( 1 )" at bounding box center [719, 472] width 106 height 29
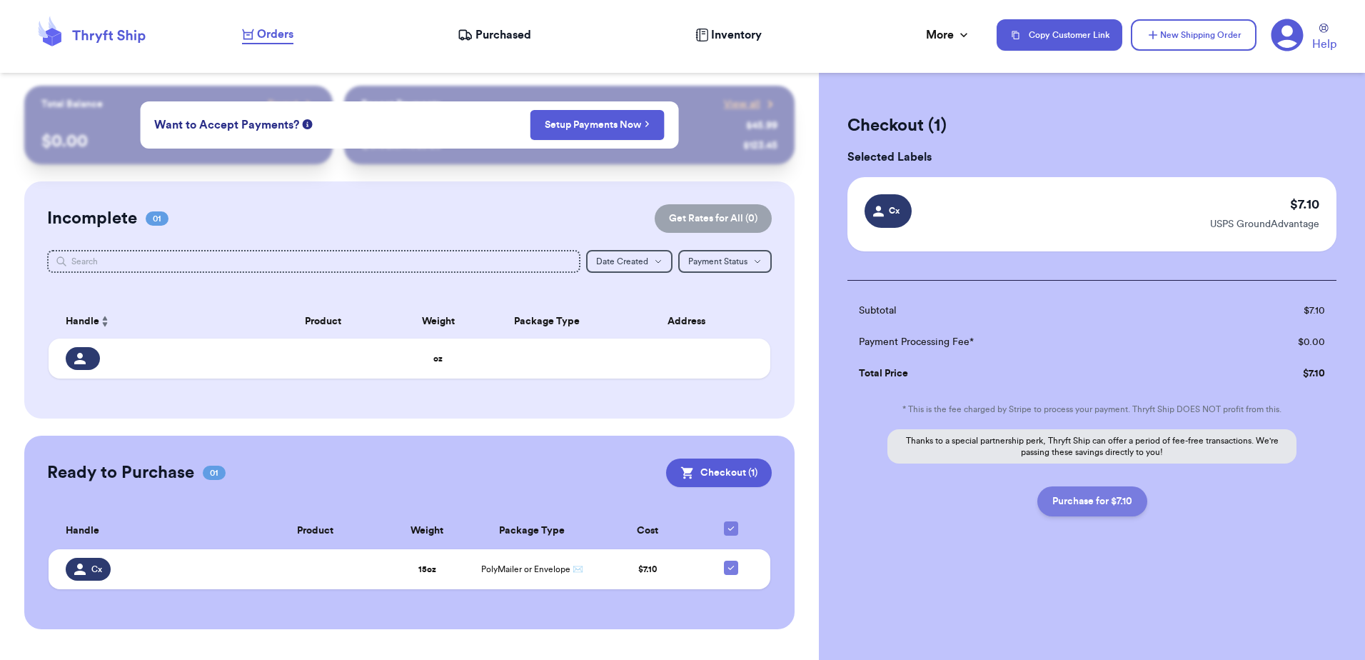
click at [1087, 503] on button "Purchase for $7.10" at bounding box center [1092, 501] width 110 height 30
checkbox input "false"
checkbox input "true"
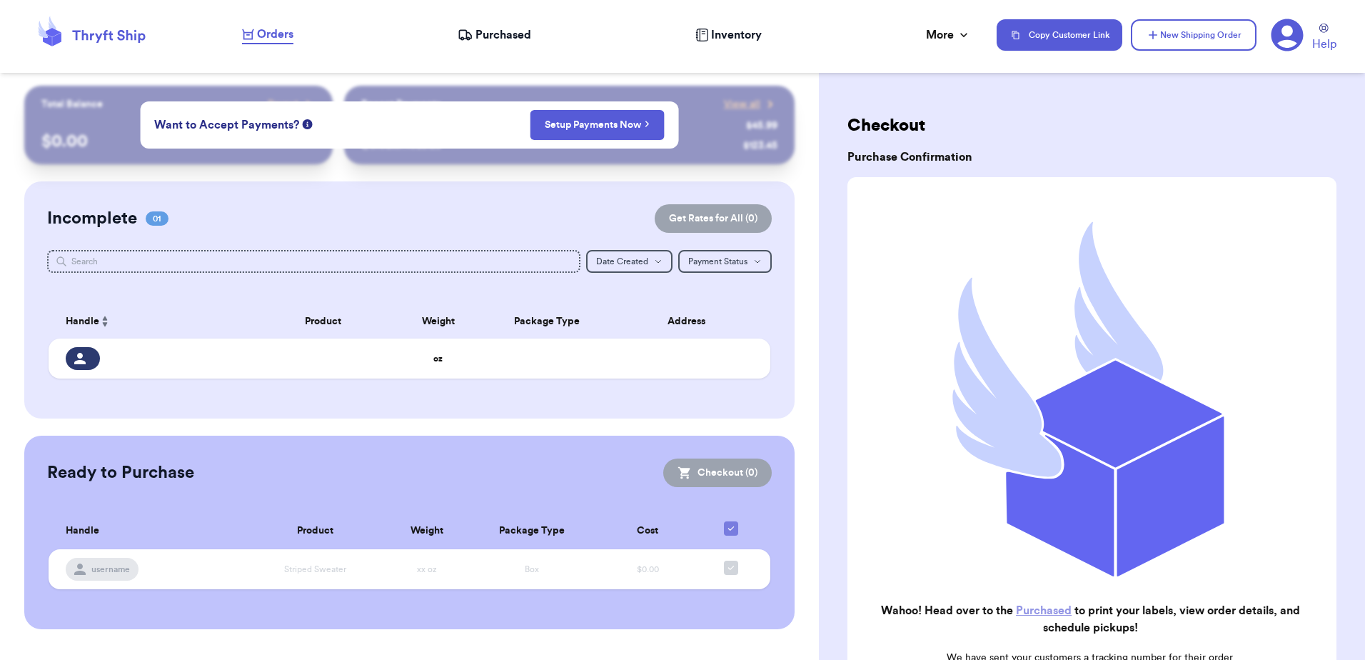
click at [1032, 605] on link "Purchased" at bounding box center [1044, 610] width 56 height 11
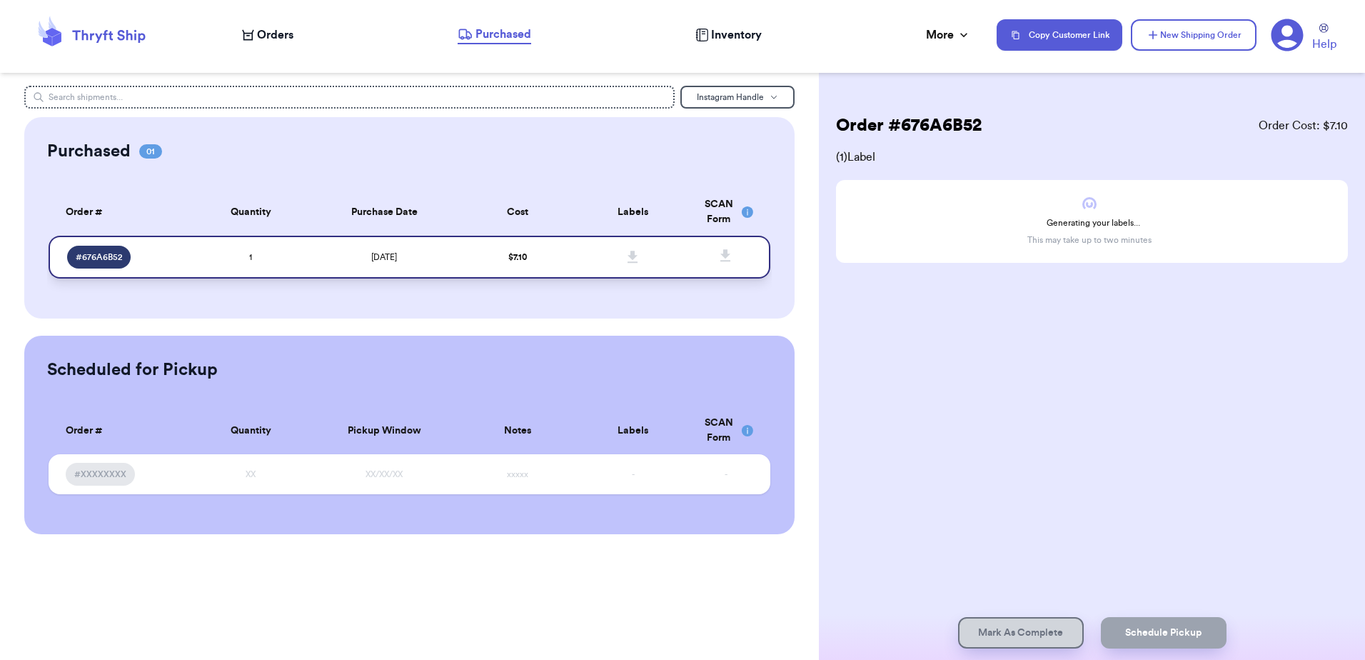
click at [640, 253] on span at bounding box center [633, 256] width 31 height 31
